Goal: Task Accomplishment & Management: Manage account settings

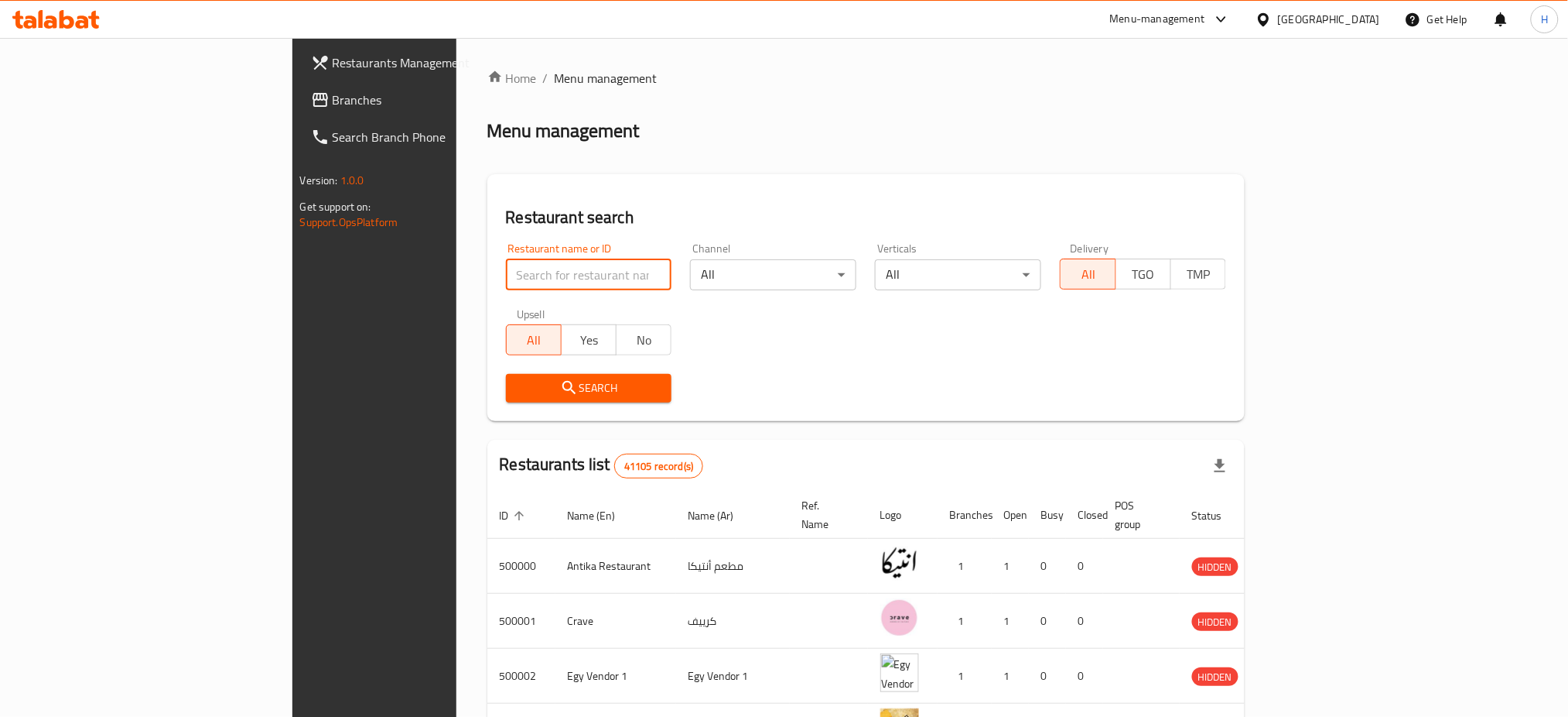
click at [506, 272] on input "search" at bounding box center [589, 275] width 166 height 31
type input "630110"
click button "Search" at bounding box center [589, 388] width 166 height 29
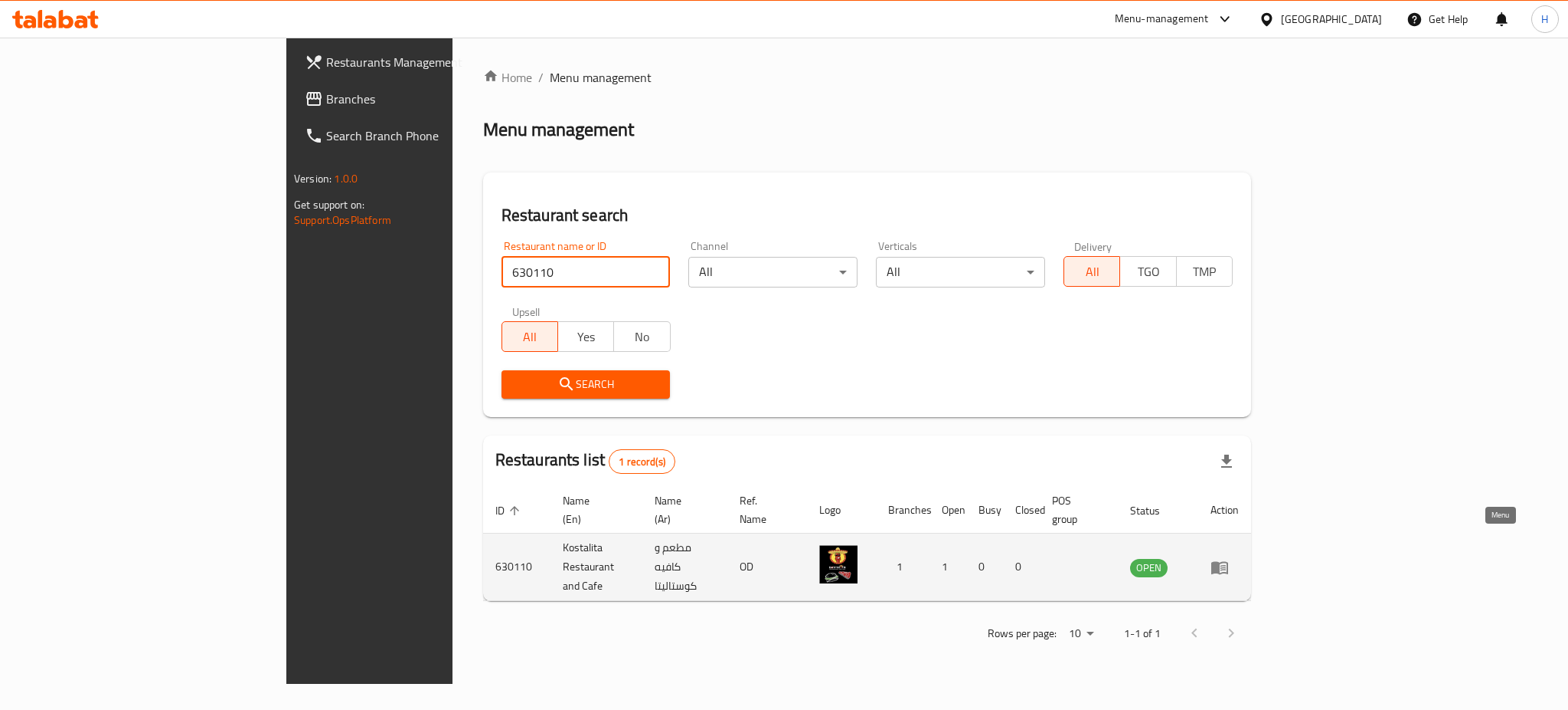
click at [1229, 561] on icon "enhanced table" at bounding box center [1220, 567] width 17 height 13
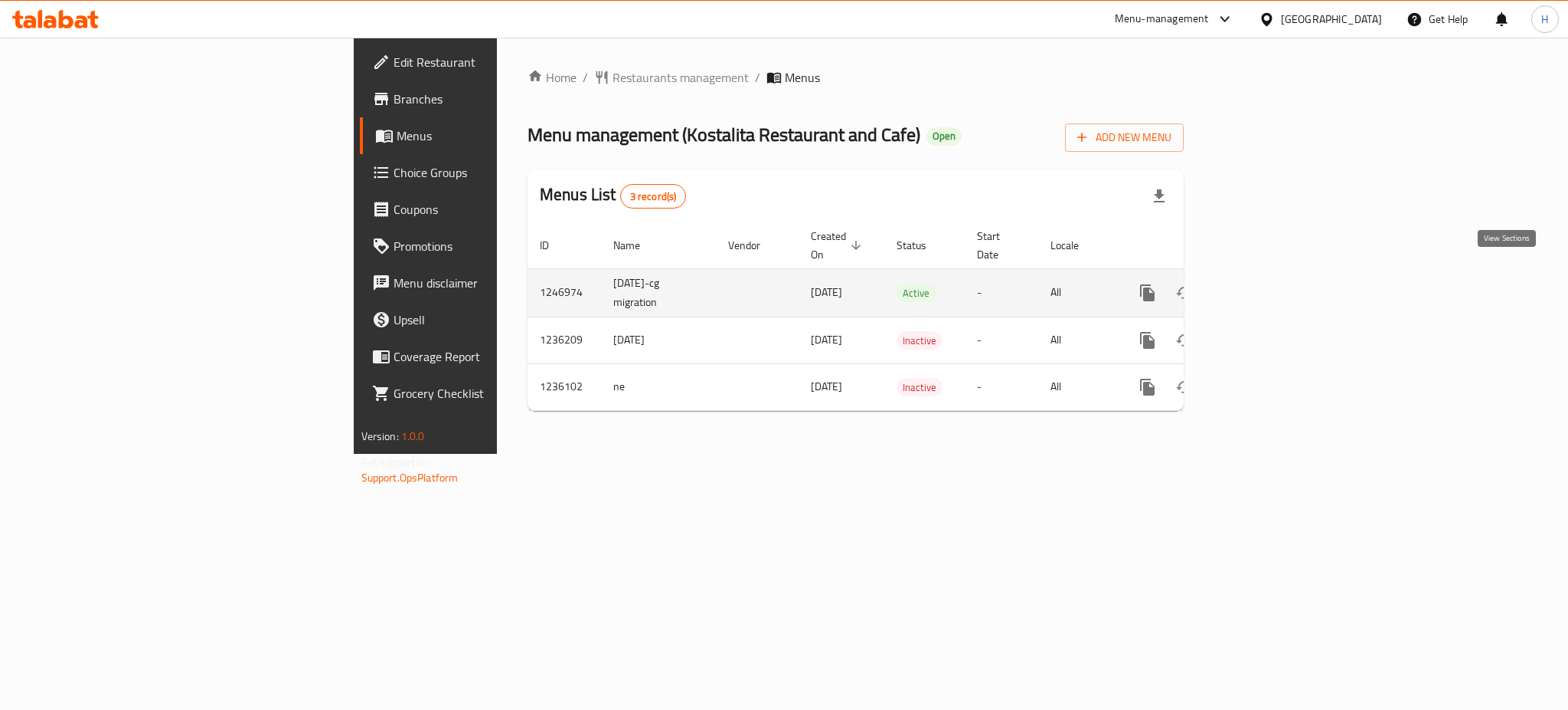
click at [1277, 287] on link "enhanced table" at bounding box center [1258, 292] width 36 height 36
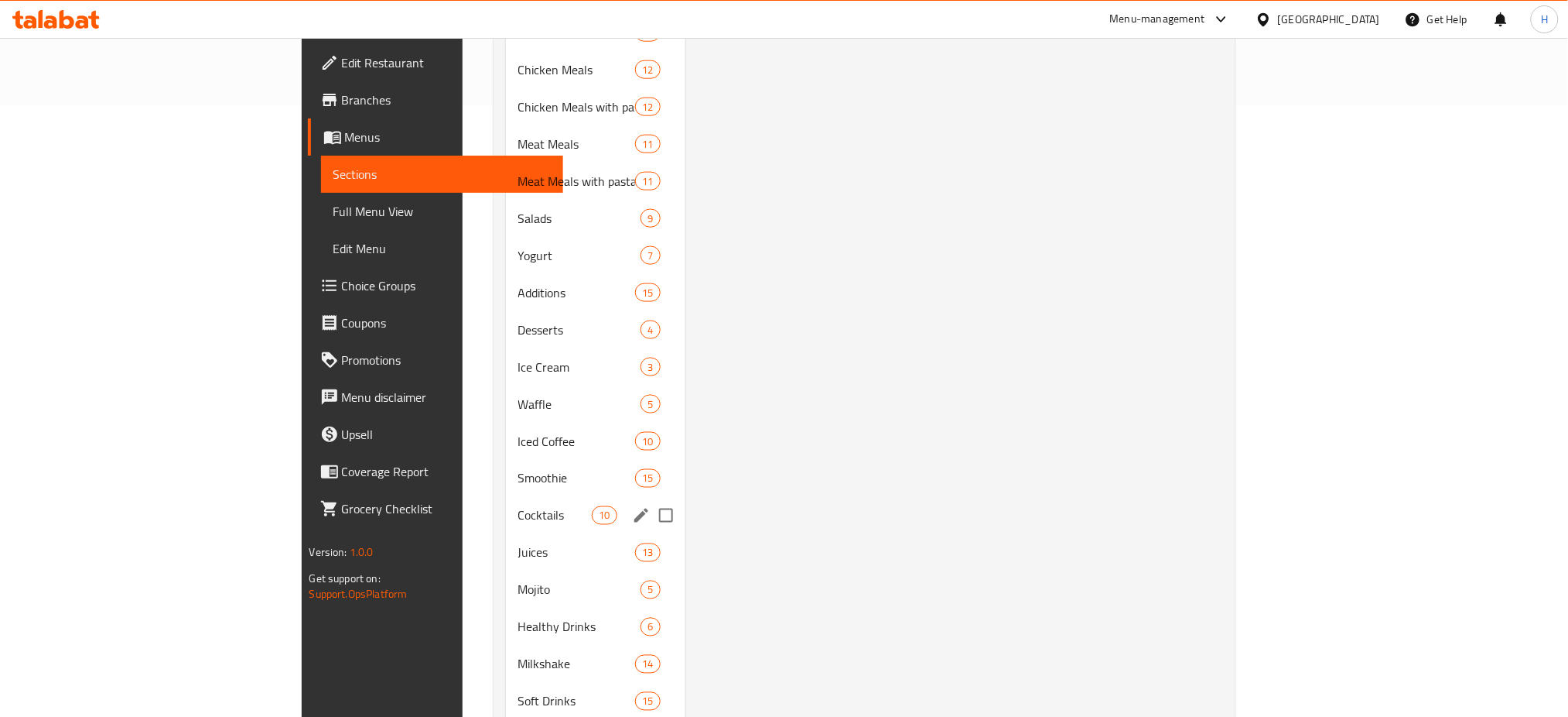
scroll to position [644, 0]
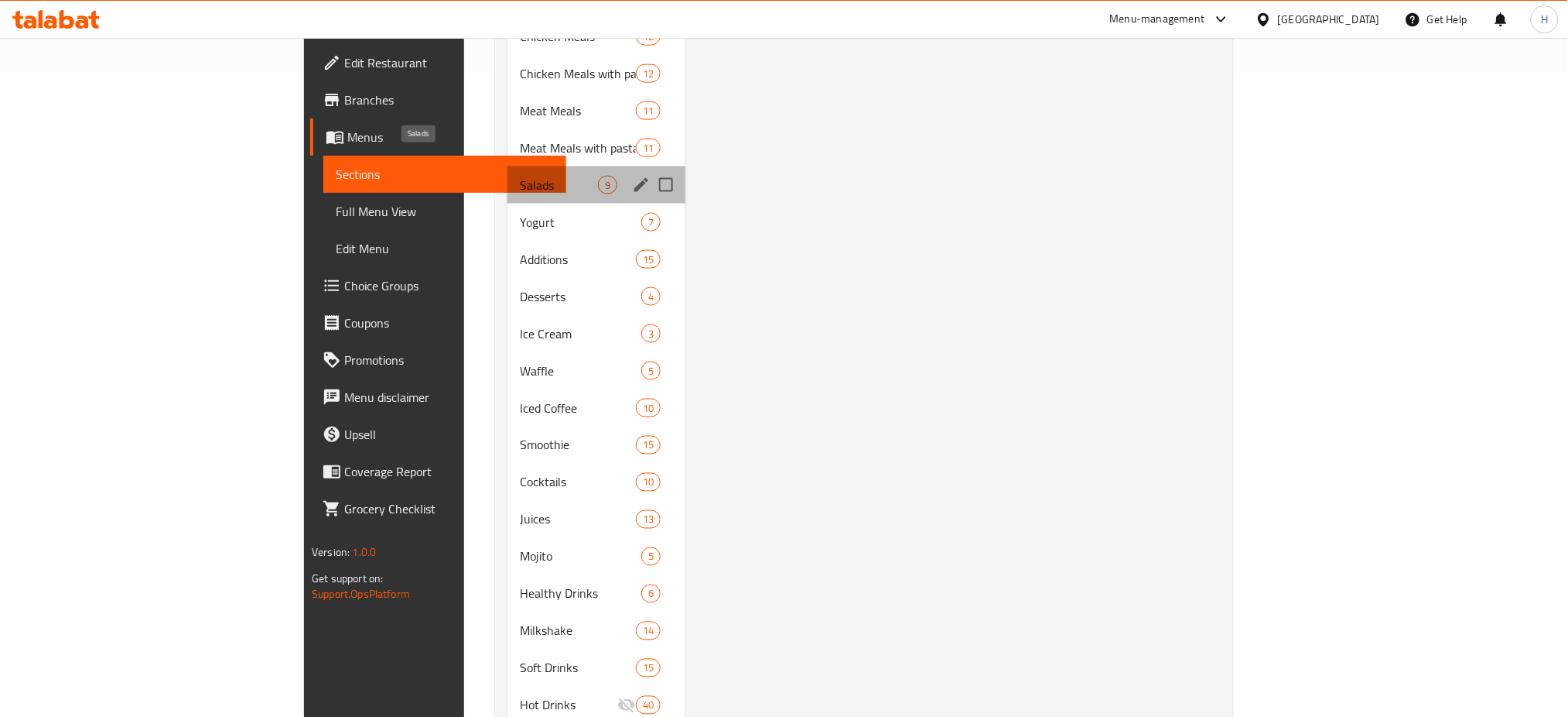
click at [520, 175] on span "Salads" at bounding box center [558, 184] width 78 height 19
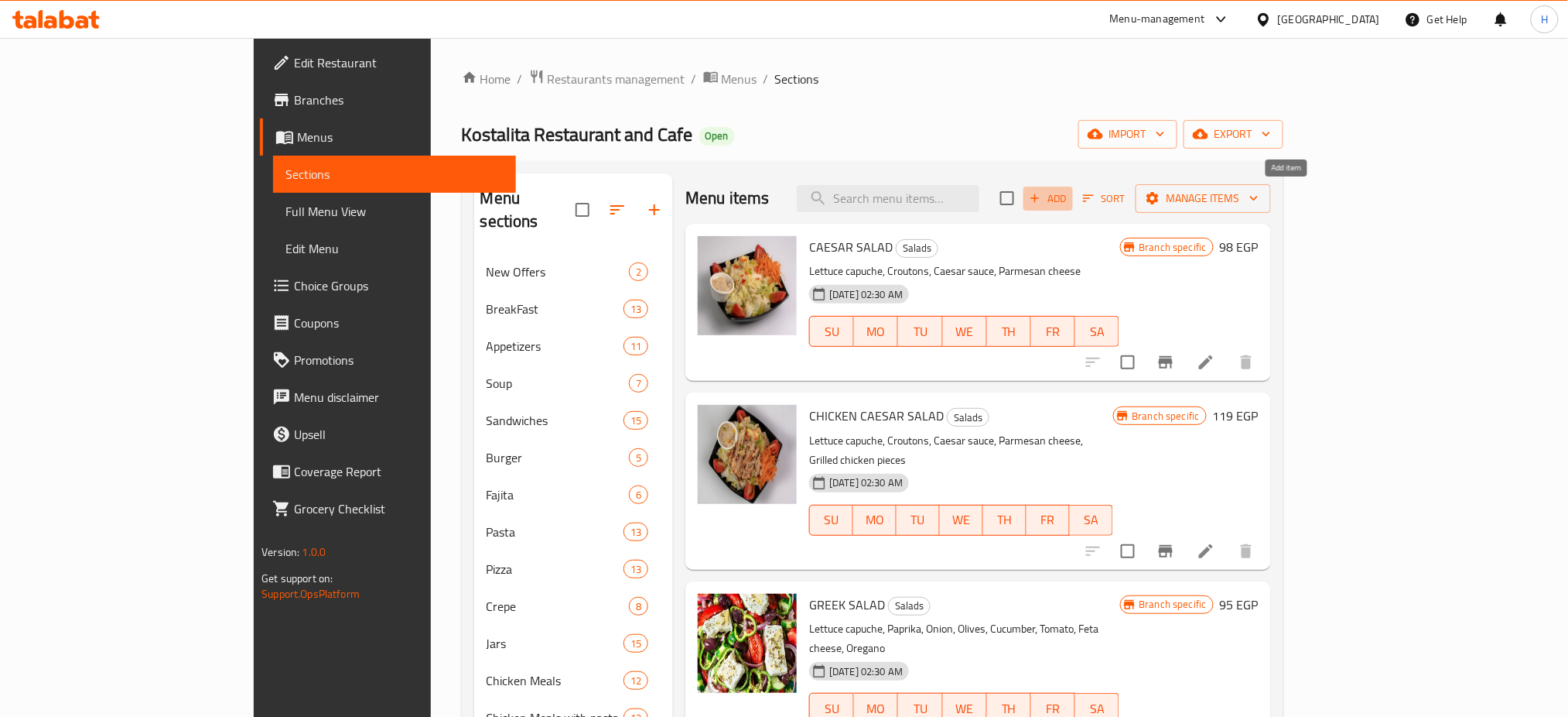
click at [1069, 201] on span "Add" at bounding box center [1048, 199] width 42 height 18
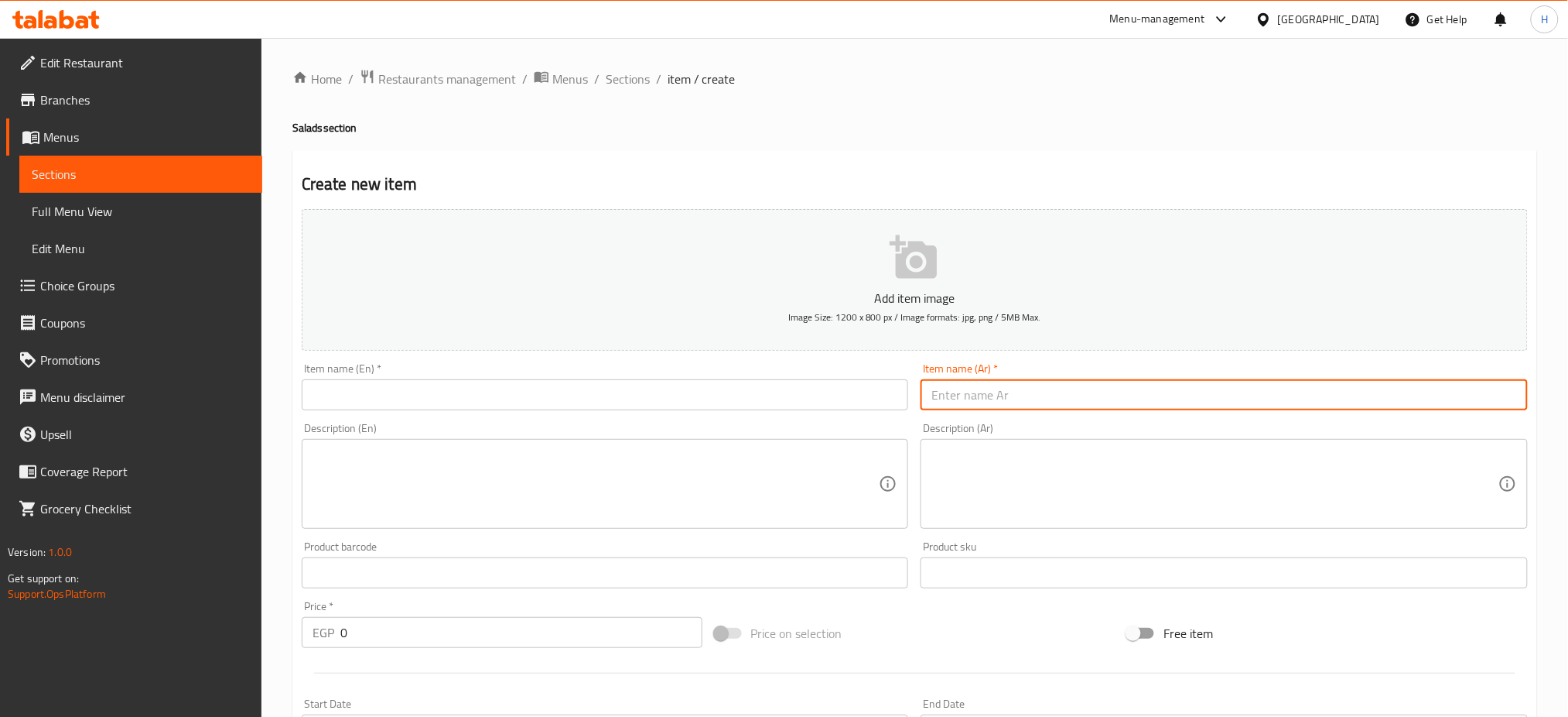
click at [976, 397] on input "text" at bounding box center [1224, 395] width 608 height 31
type input "l"
type input "مخلل"
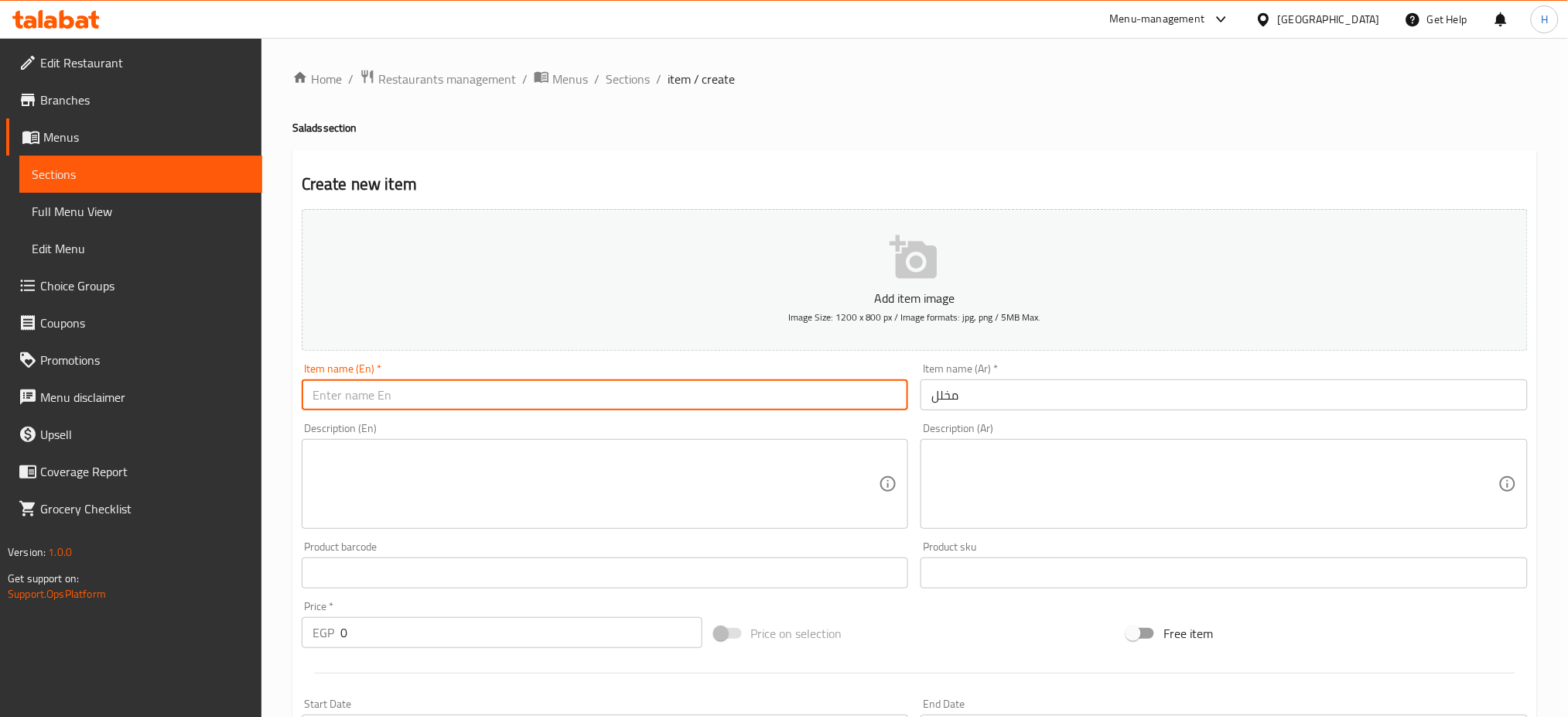
click at [785, 391] on input "text" at bounding box center [605, 395] width 608 height 31
type input "Pickle"
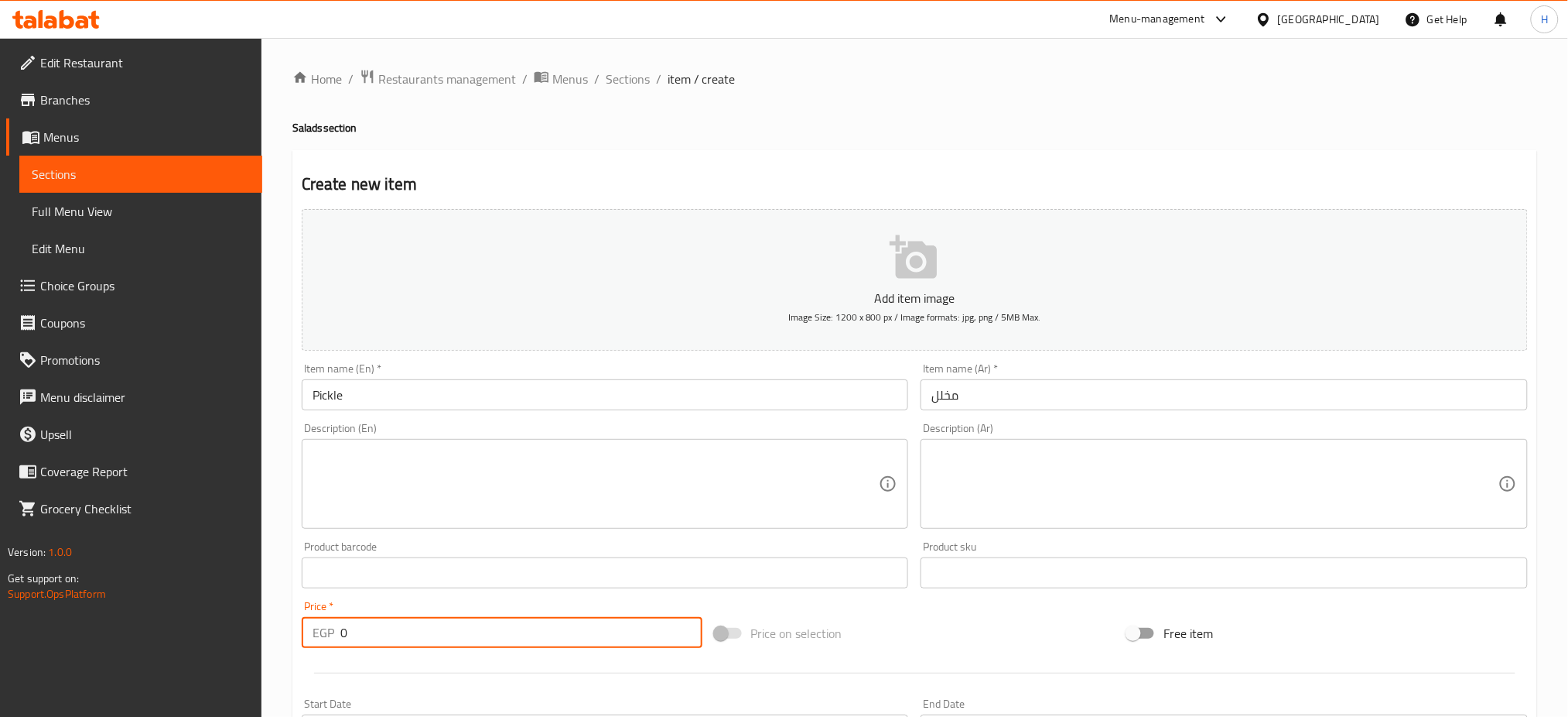
drag, startPoint x: 353, startPoint y: 633, endPoint x: 304, endPoint y: 622, distance: 50.2
click at [304, 622] on div "EGP 0 Price *" at bounding box center [502, 632] width 401 height 31
type input "35"
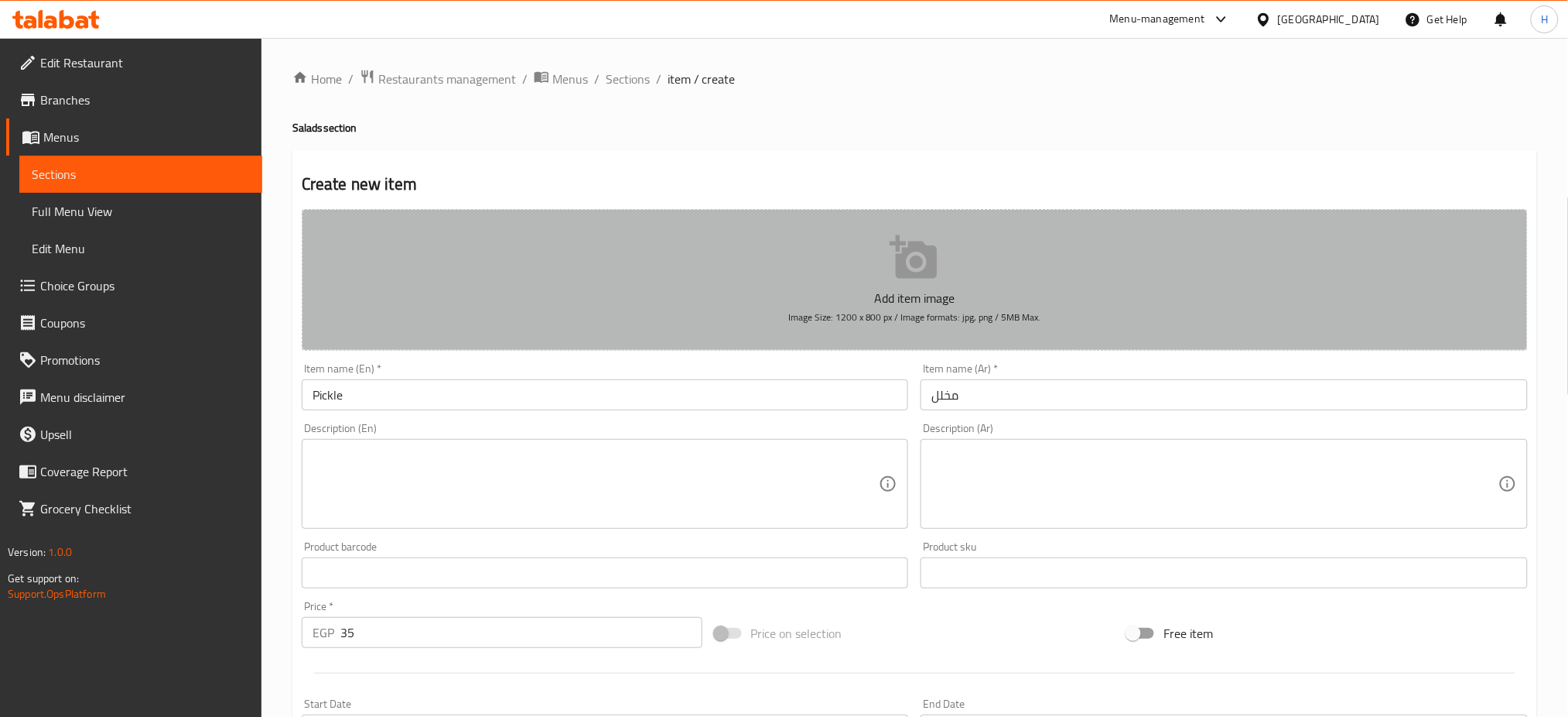
click at [933, 308] on span "Image Size: 1200 x 800 px / Image formats: jpg, png / 5MB Max." at bounding box center [915, 317] width 253 height 18
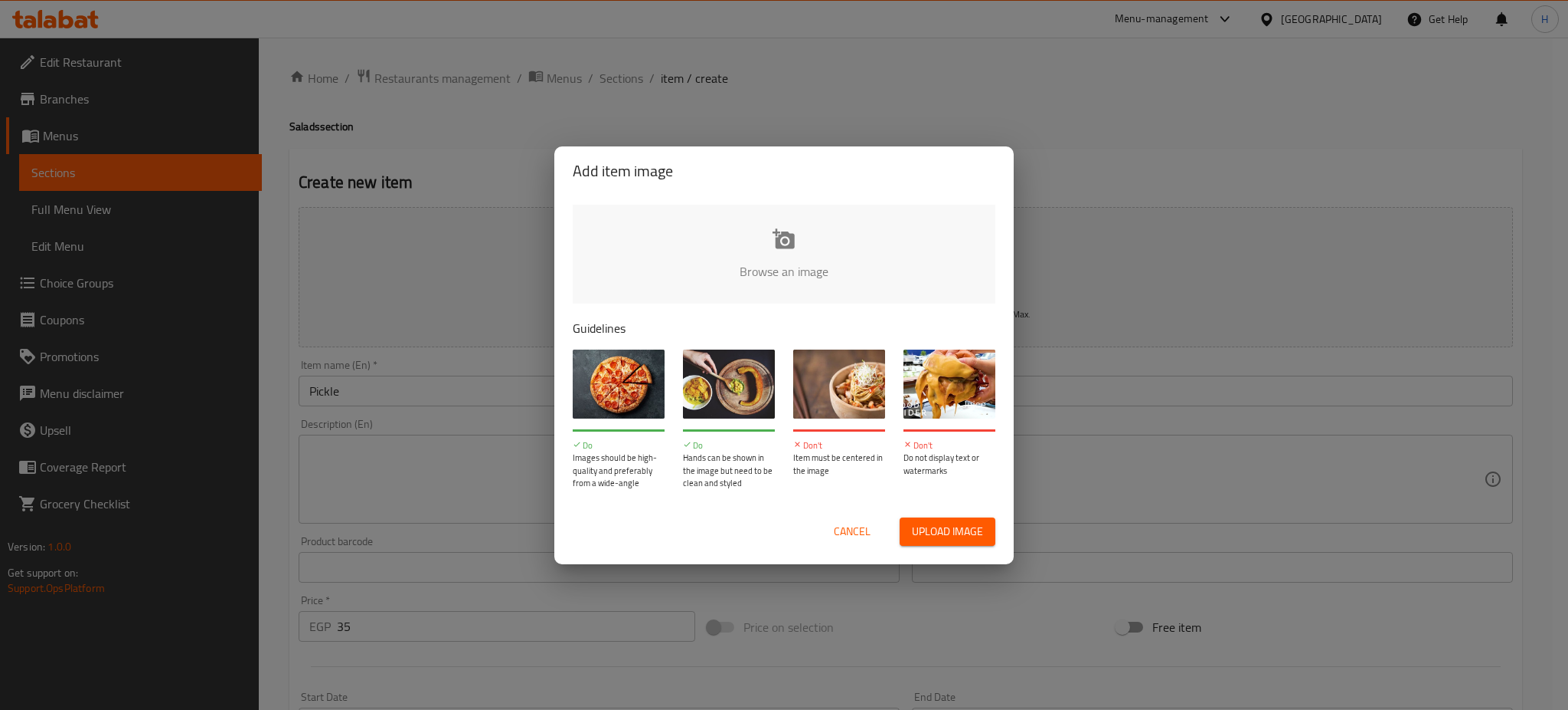
click at [791, 264] on input "file" at bounding box center [1302, 277] width 1458 height 144
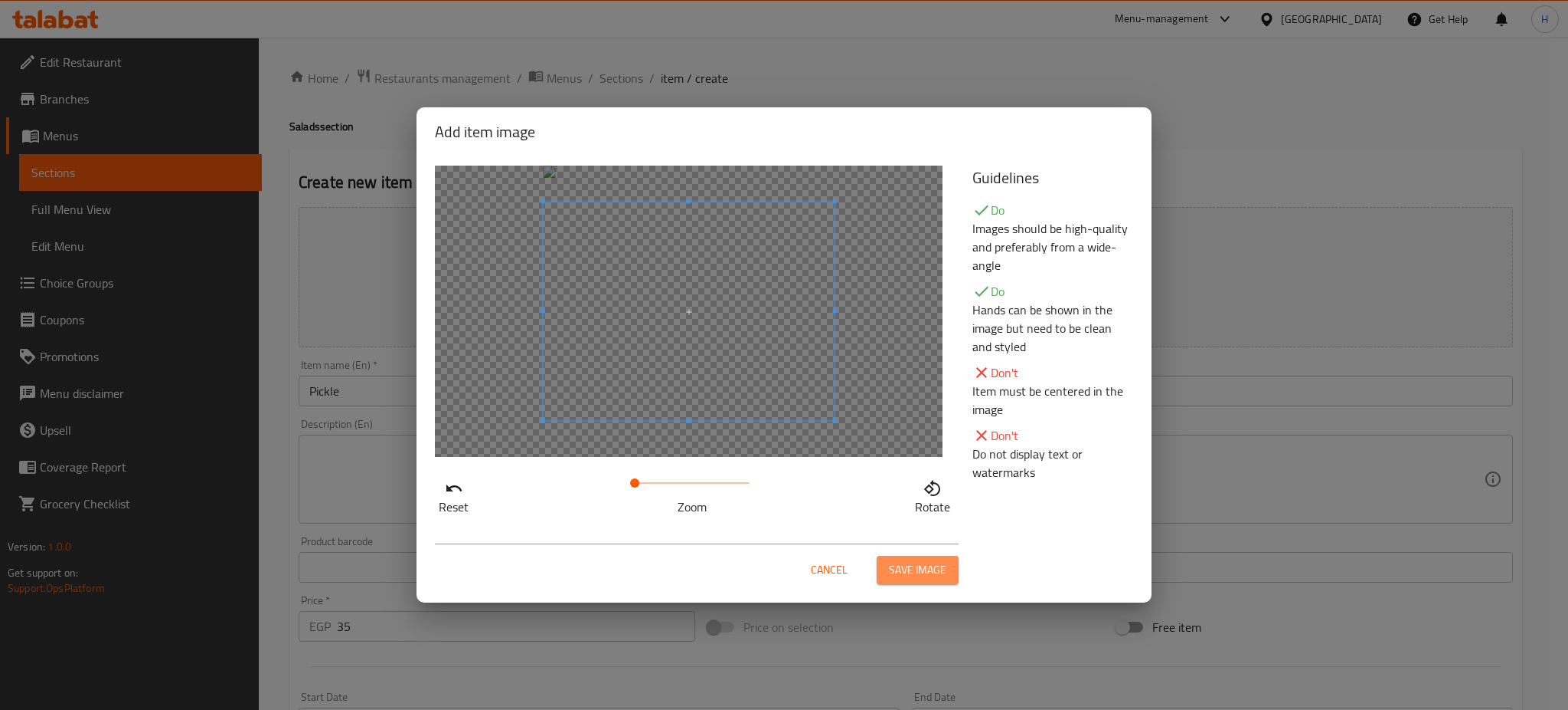
click at [937, 557] on button "Save image" at bounding box center [918, 570] width 82 height 28
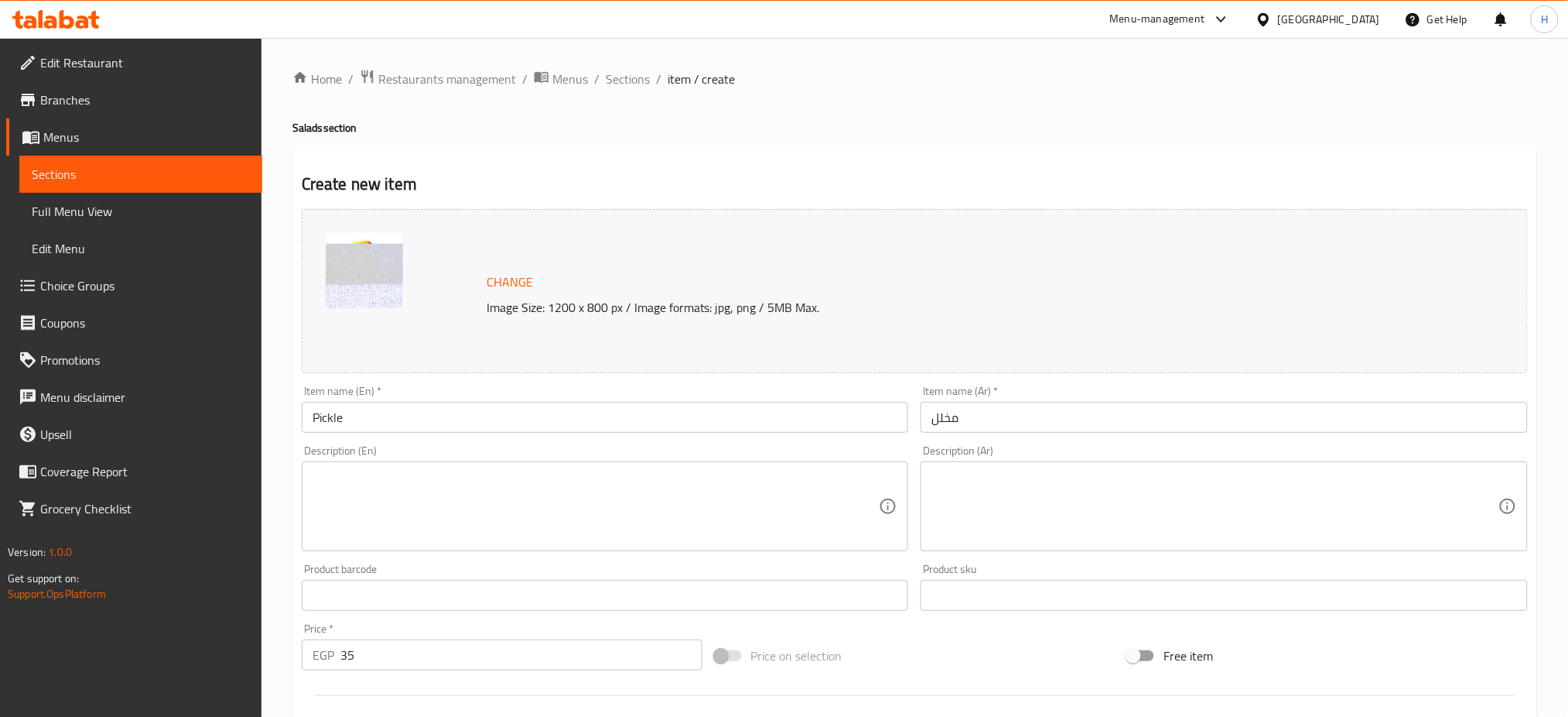
scroll to position [397, 0]
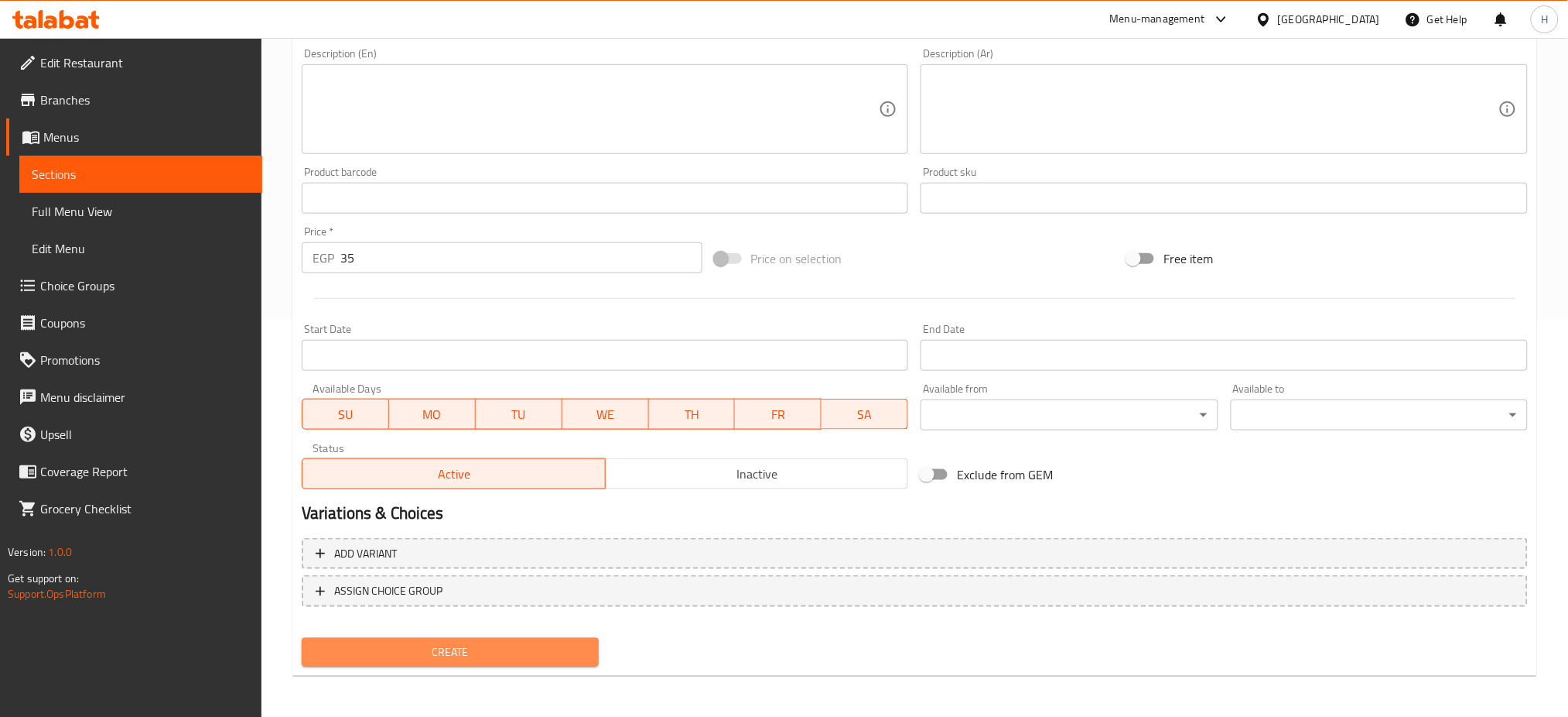
click at [499, 647] on span "Create" at bounding box center [450, 653] width 272 height 20
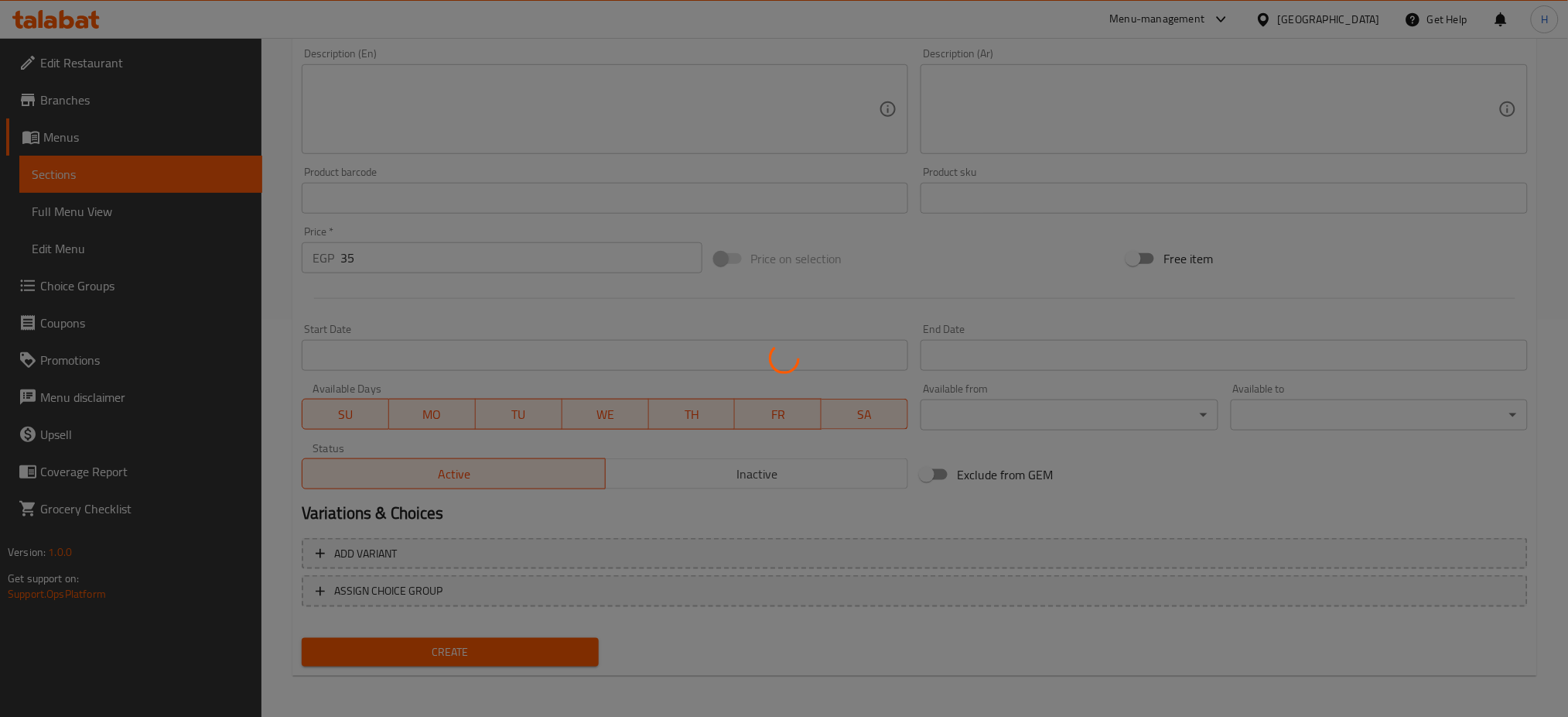
type input "0"
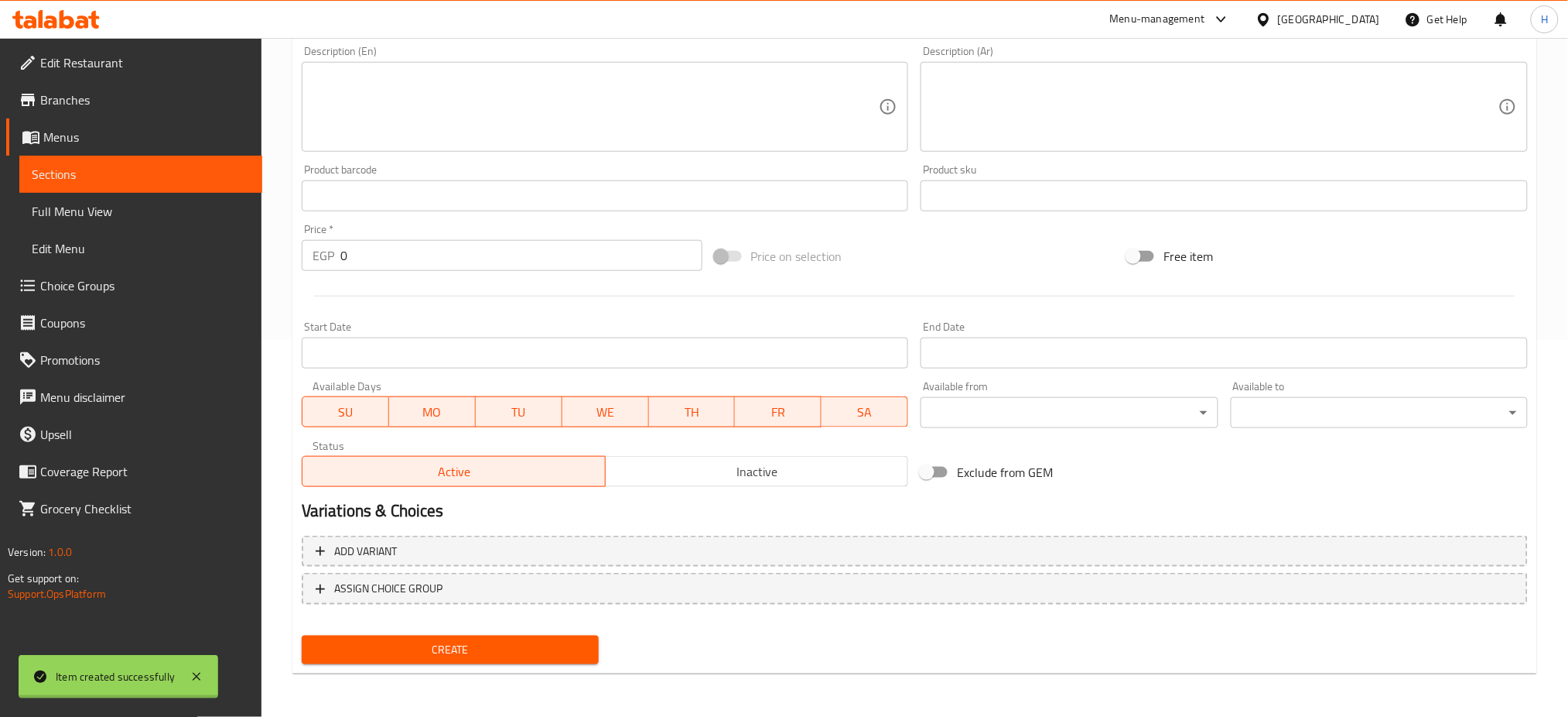
scroll to position [374, 0]
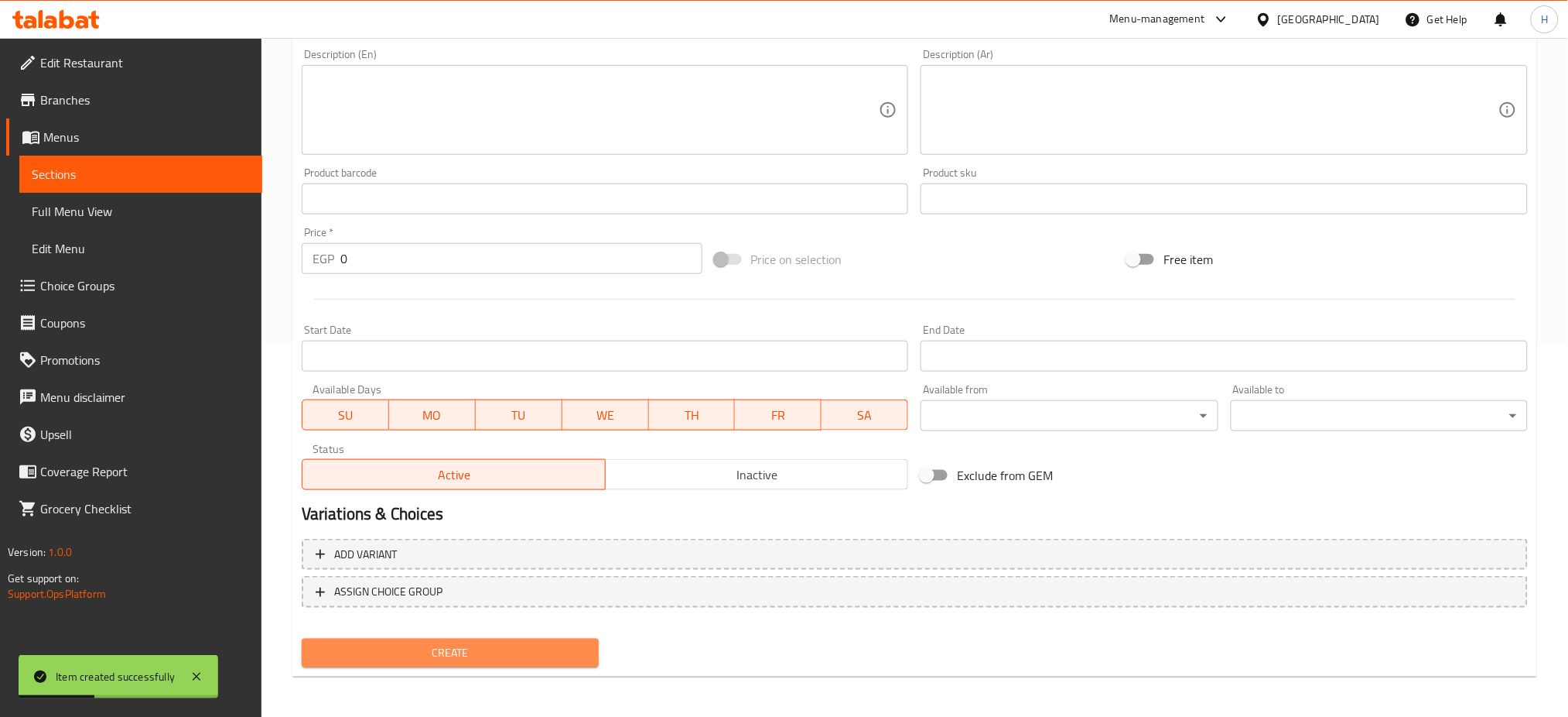
click at [499, 647] on span "Create" at bounding box center [450, 653] width 272 height 20
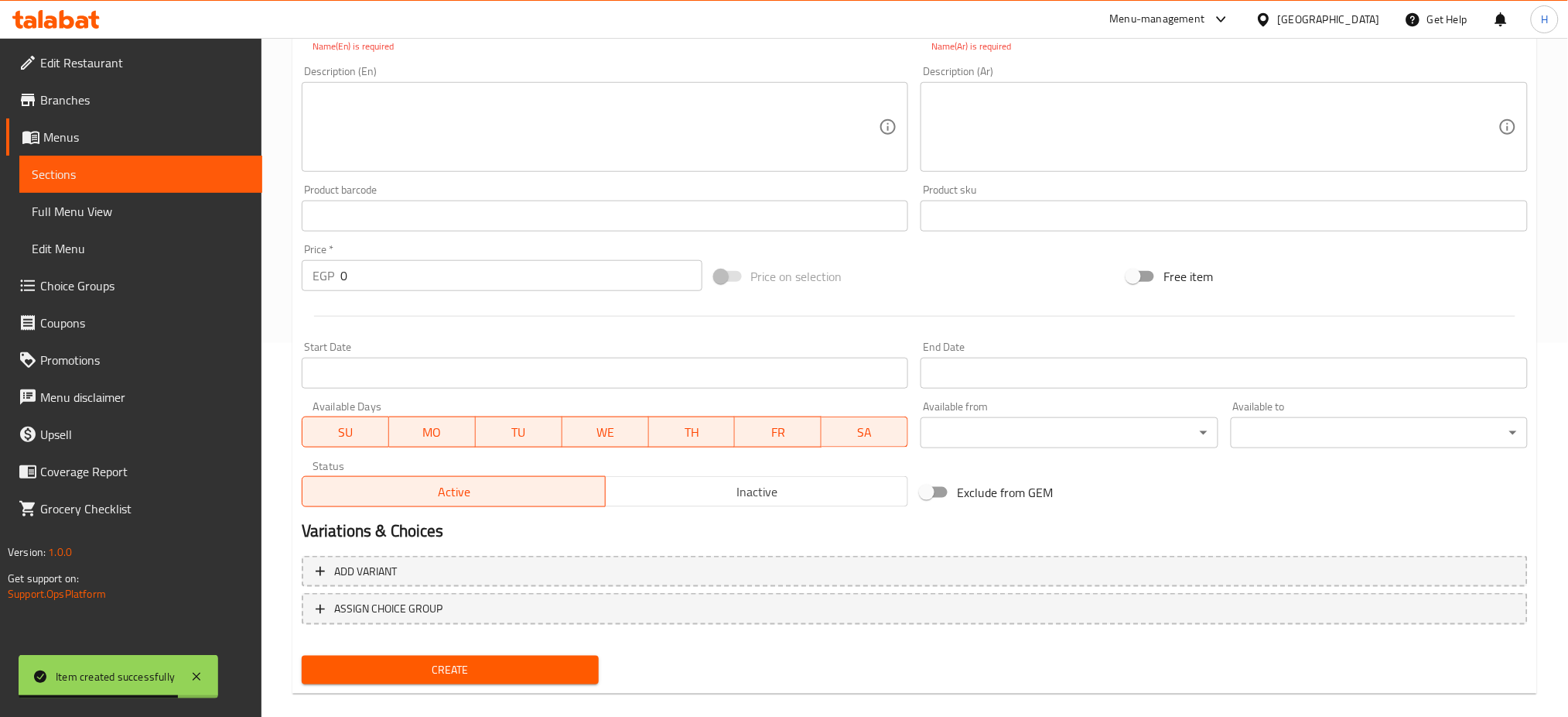
scroll to position [0, 0]
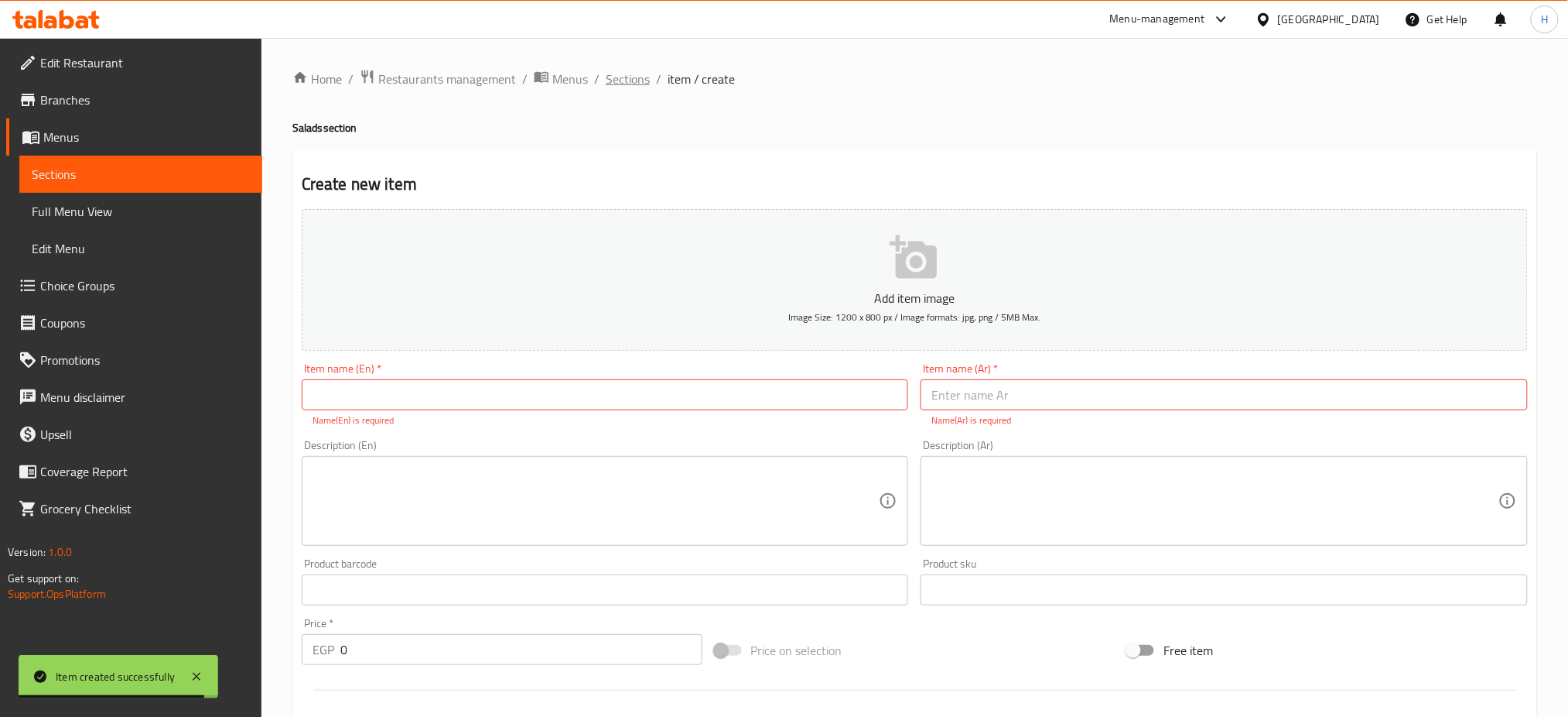
click at [623, 70] on span "Sections" at bounding box center [627, 79] width 44 height 19
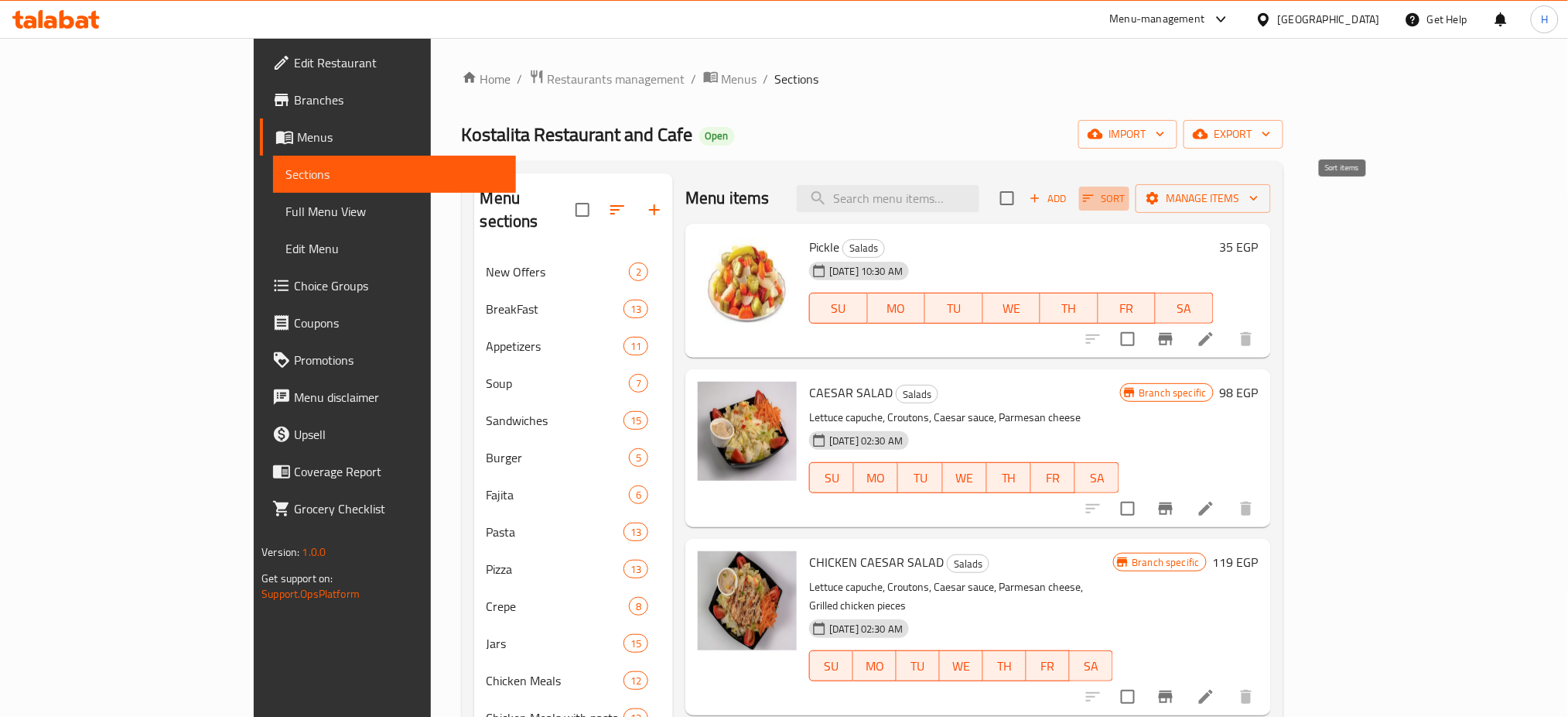
click at [1095, 198] on icon "button" at bounding box center [1089, 199] width 14 height 14
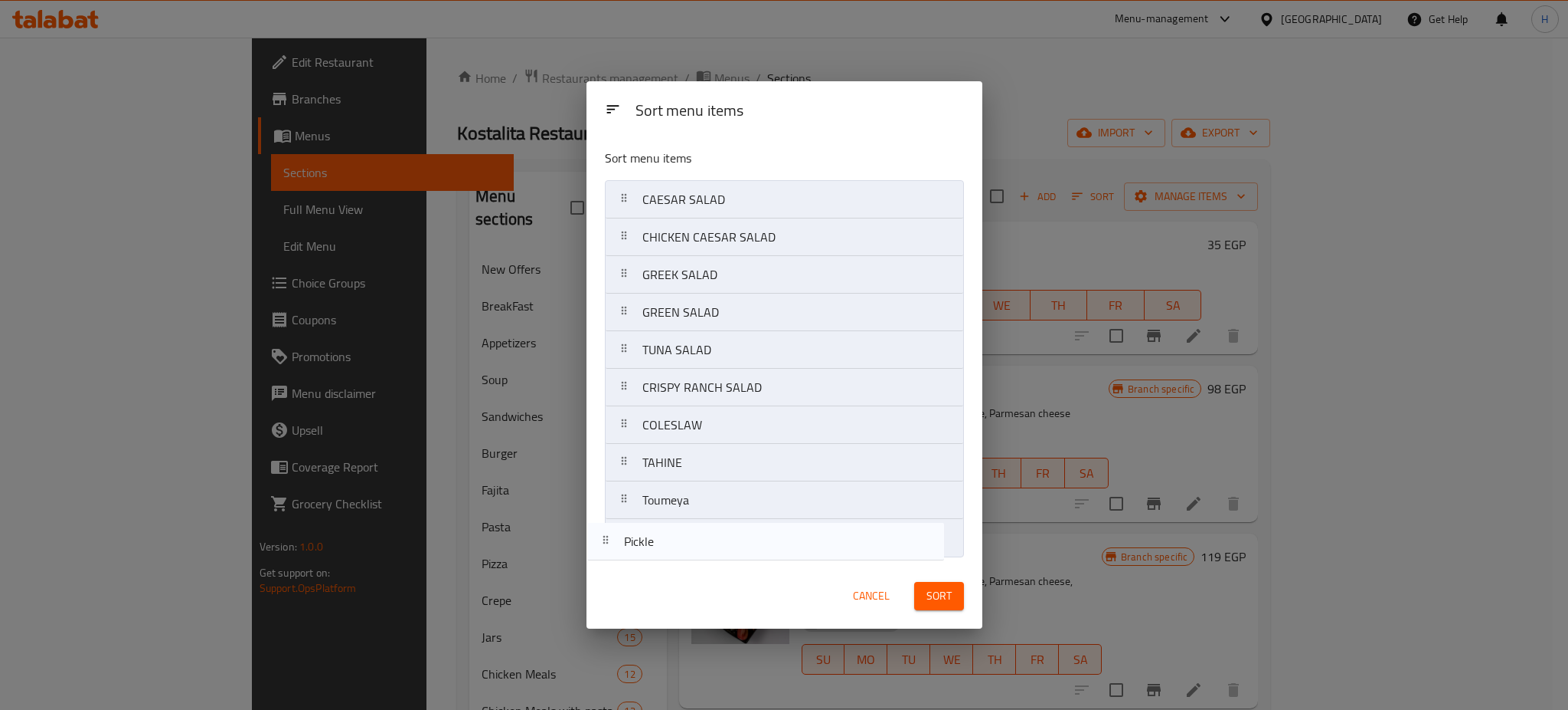
drag, startPoint x: 819, startPoint y: 204, endPoint x: 804, endPoint y: 548, distance: 344.3
click at [804, 548] on nav "Pickle CAESAR SALAD CHICKEN CAESAR SALAD GREEK SALAD GREEN SALAD TUNA SALAD CRI…" at bounding box center [784, 368] width 359 height 377
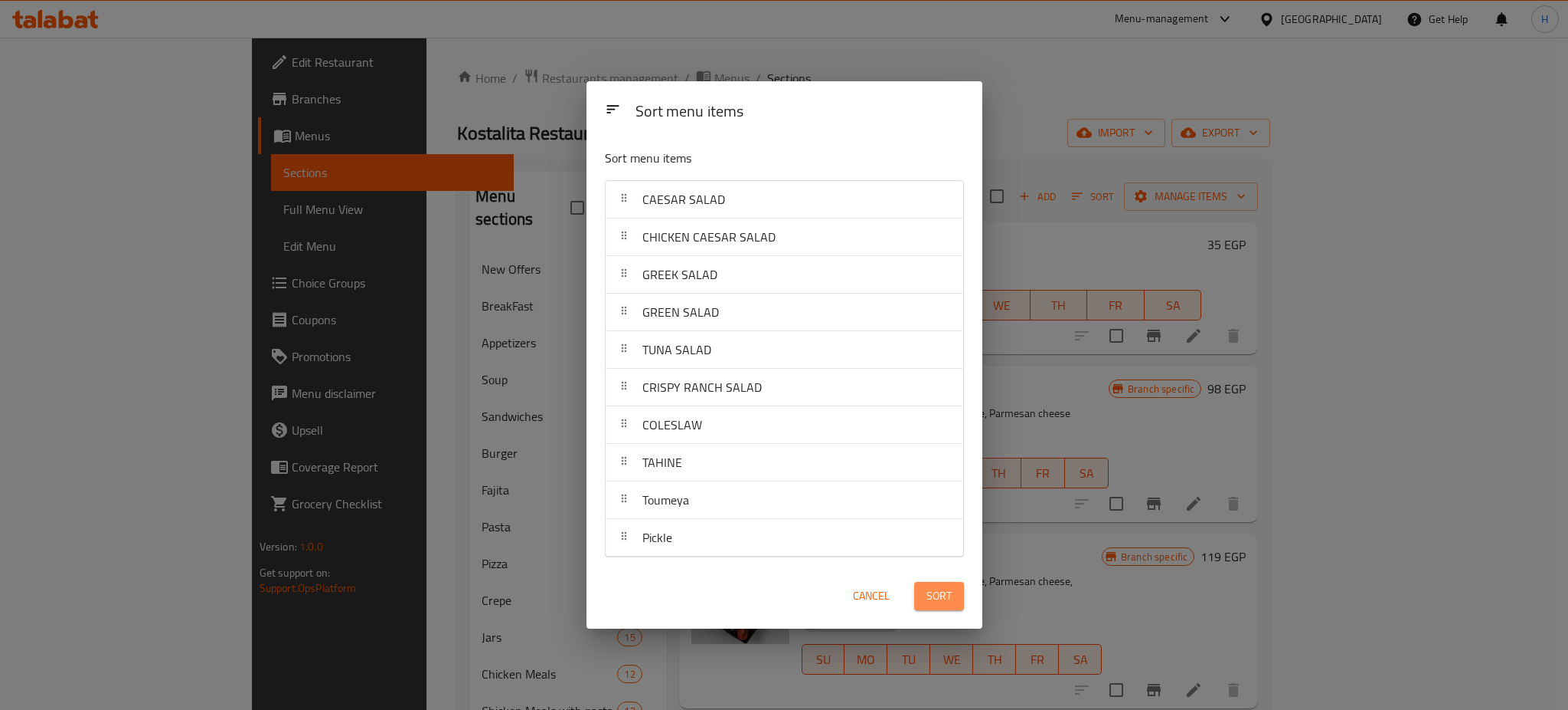
click at [948, 596] on span "Sort" at bounding box center [939, 596] width 26 height 20
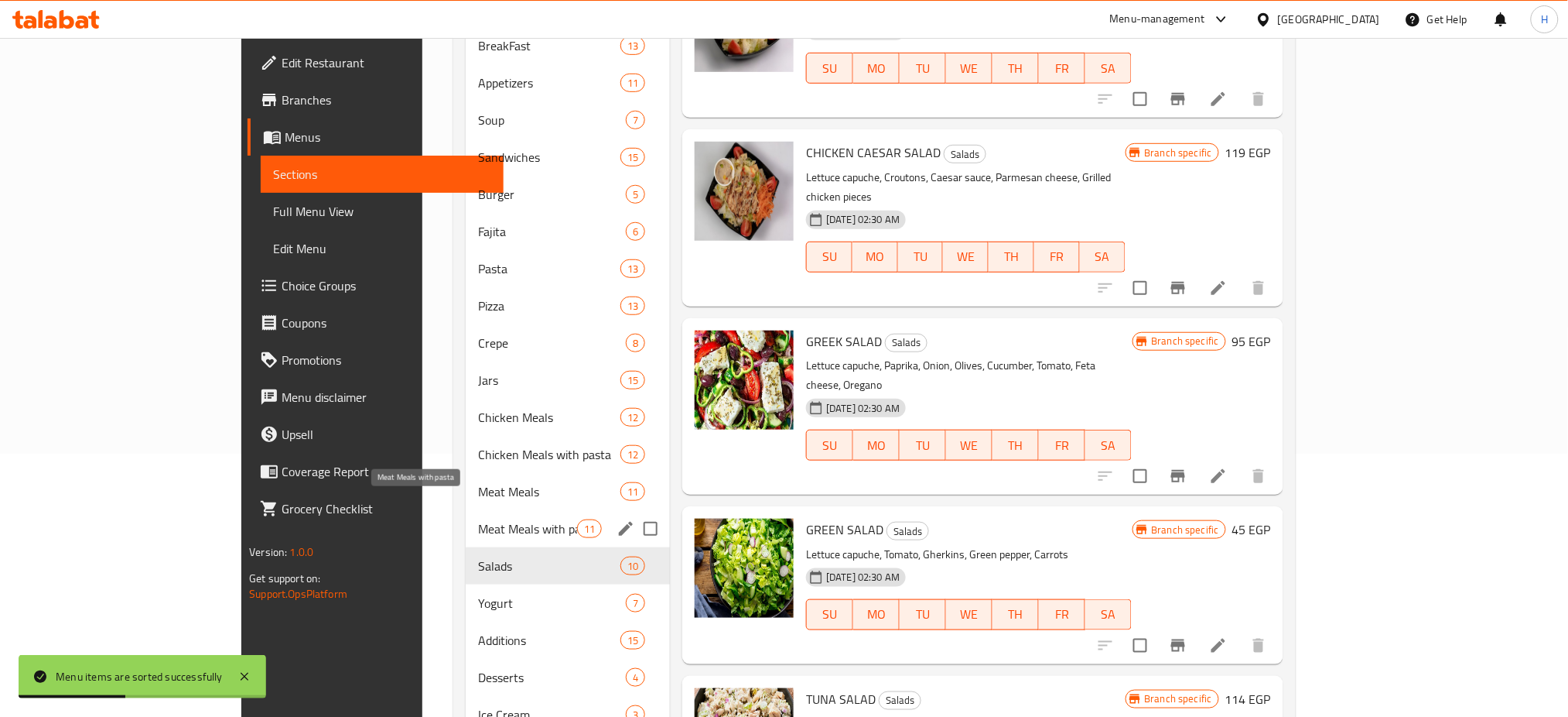
scroll to position [264, 0]
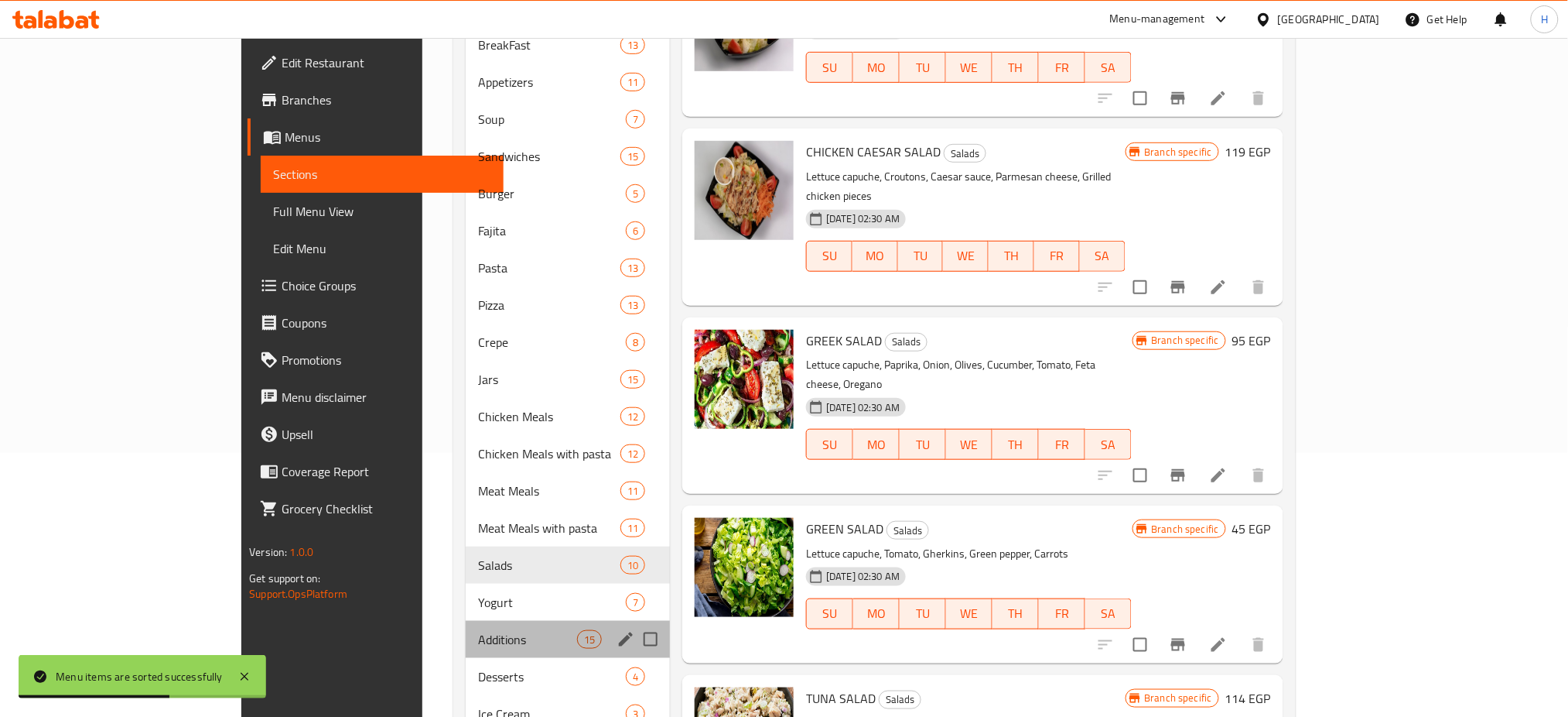
click at [465, 620] on div "Additions 15" at bounding box center [567, 638] width 204 height 37
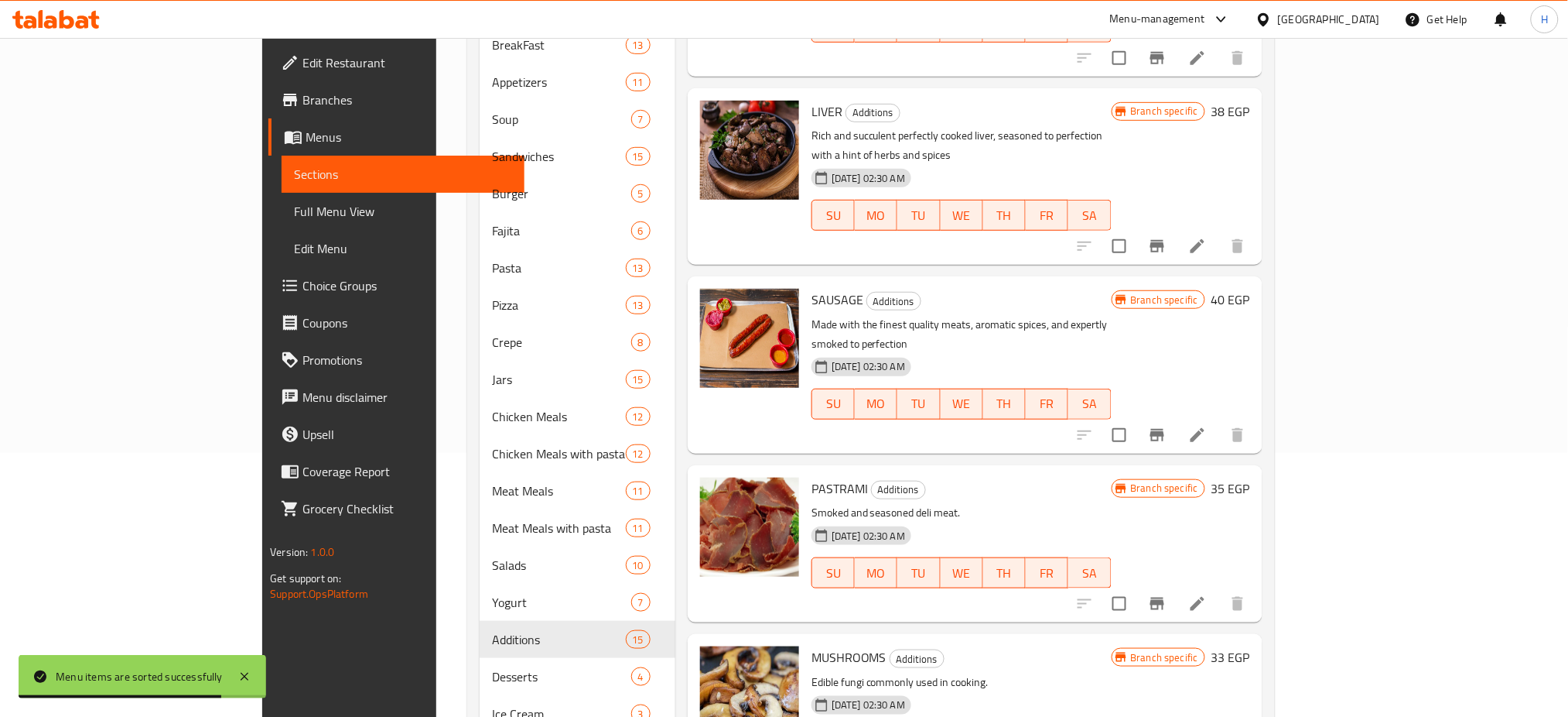
scroll to position [564, 0]
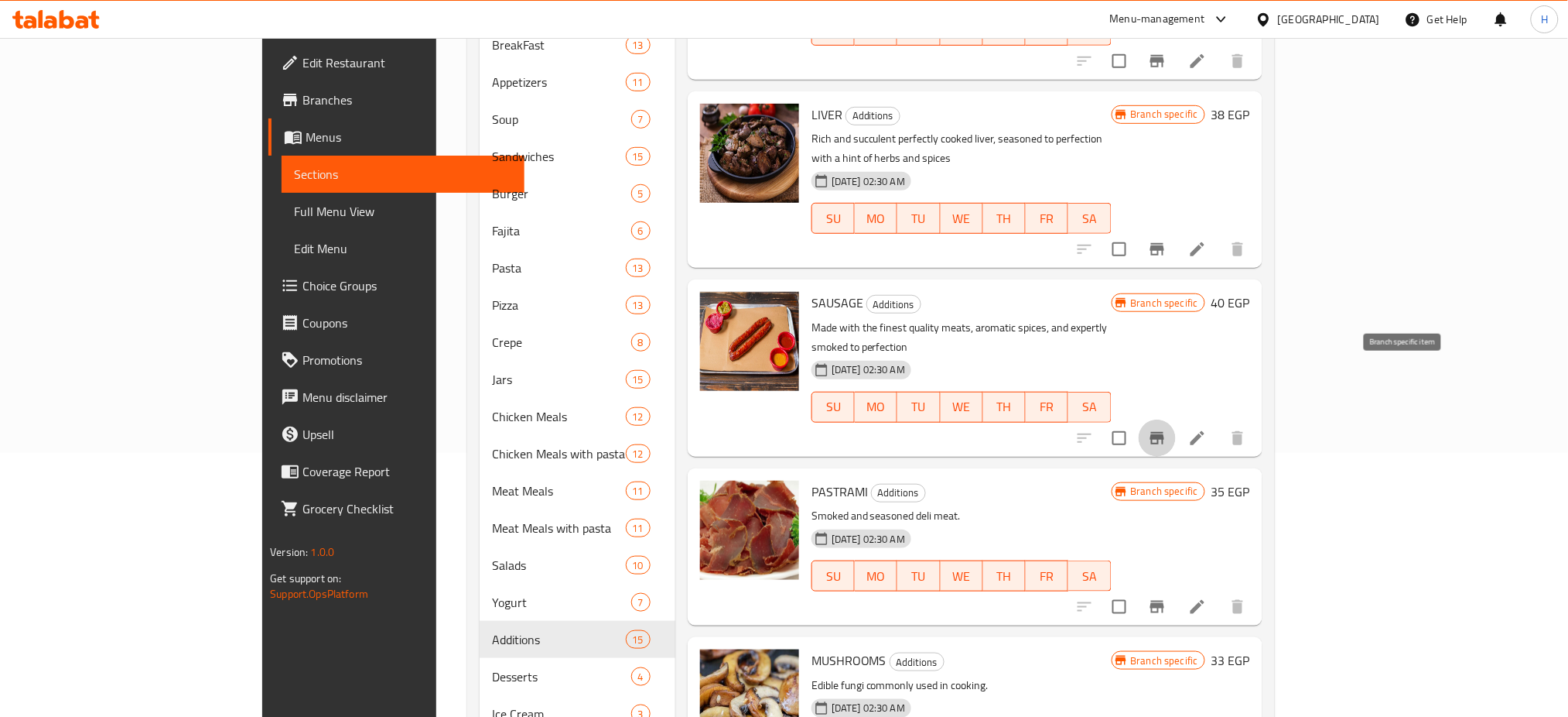
click at [1164, 431] on icon "Branch-specific-item" at bounding box center [1157, 438] width 14 height 13
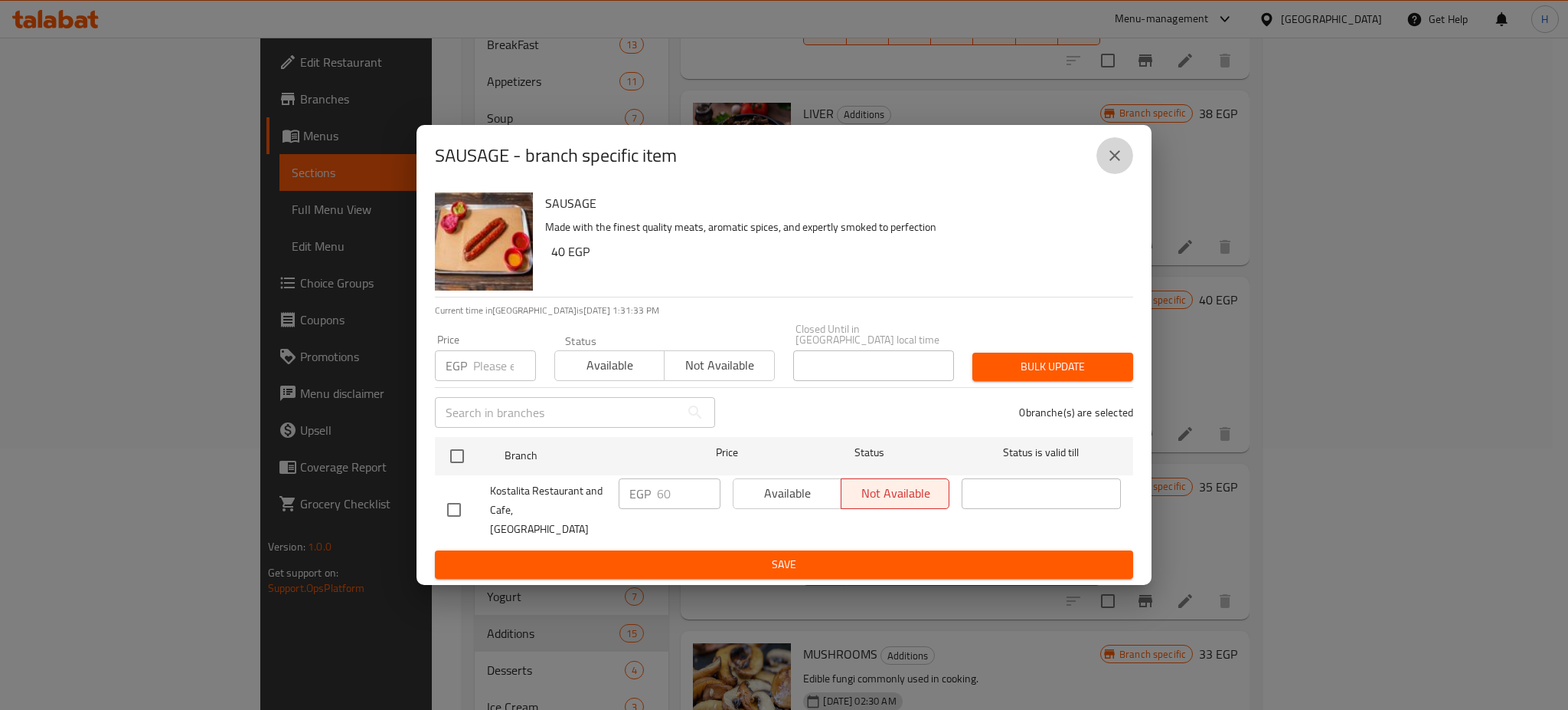
click at [1125, 164] on button "close" at bounding box center [1114, 155] width 36 height 36
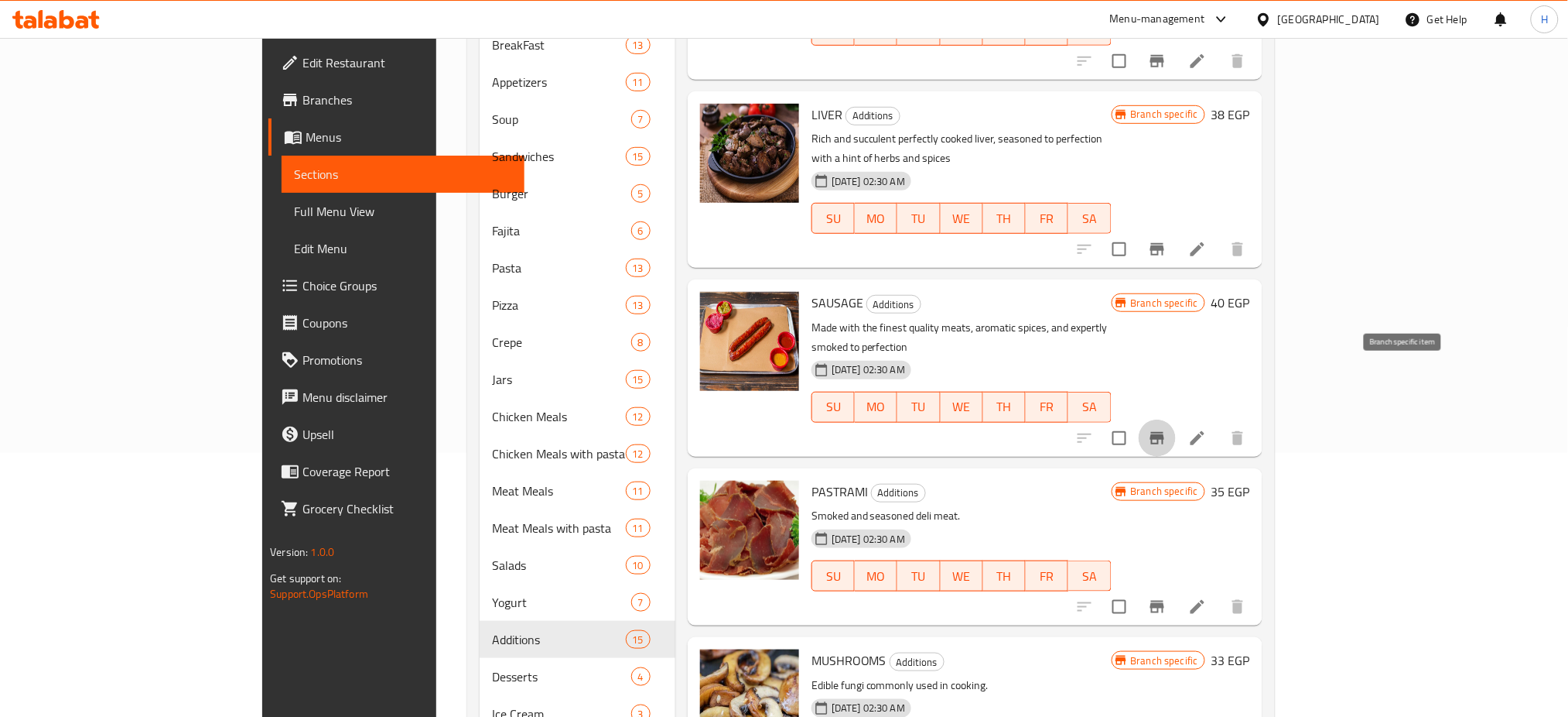
click at [1164, 431] on icon "Branch-specific-item" at bounding box center [1157, 438] width 14 height 13
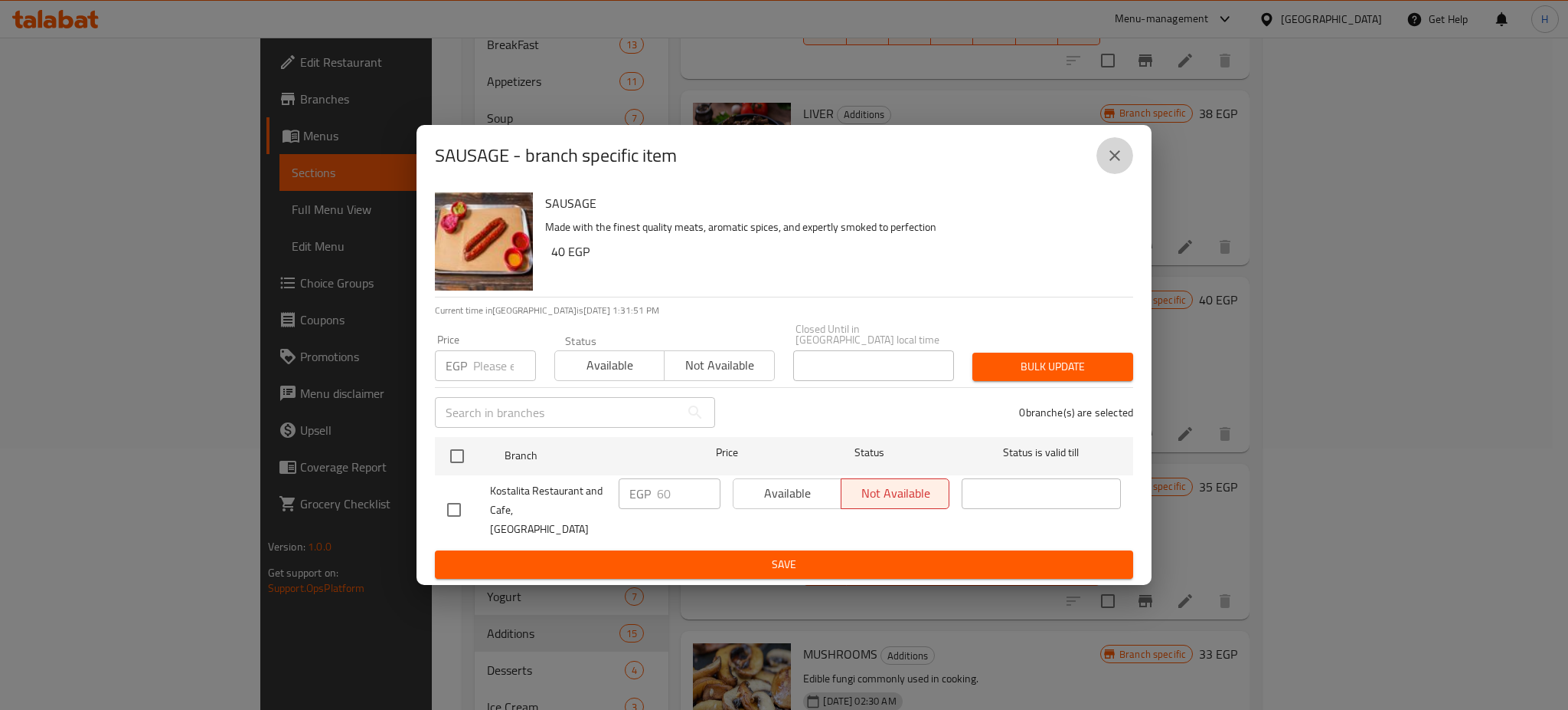
click at [1122, 165] on icon "close" at bounding box center [1114, 155] width 19 height 19
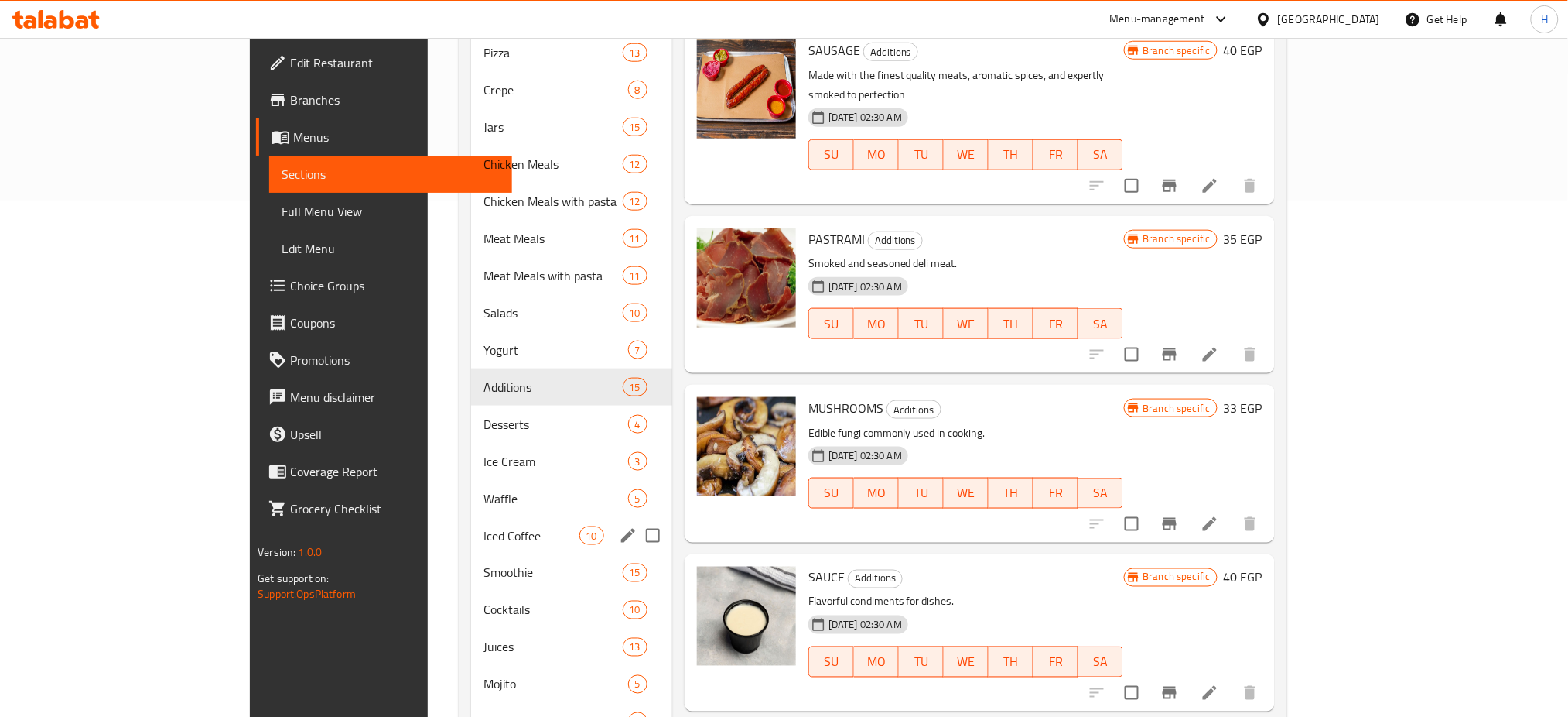
scroll to position [524, 0]
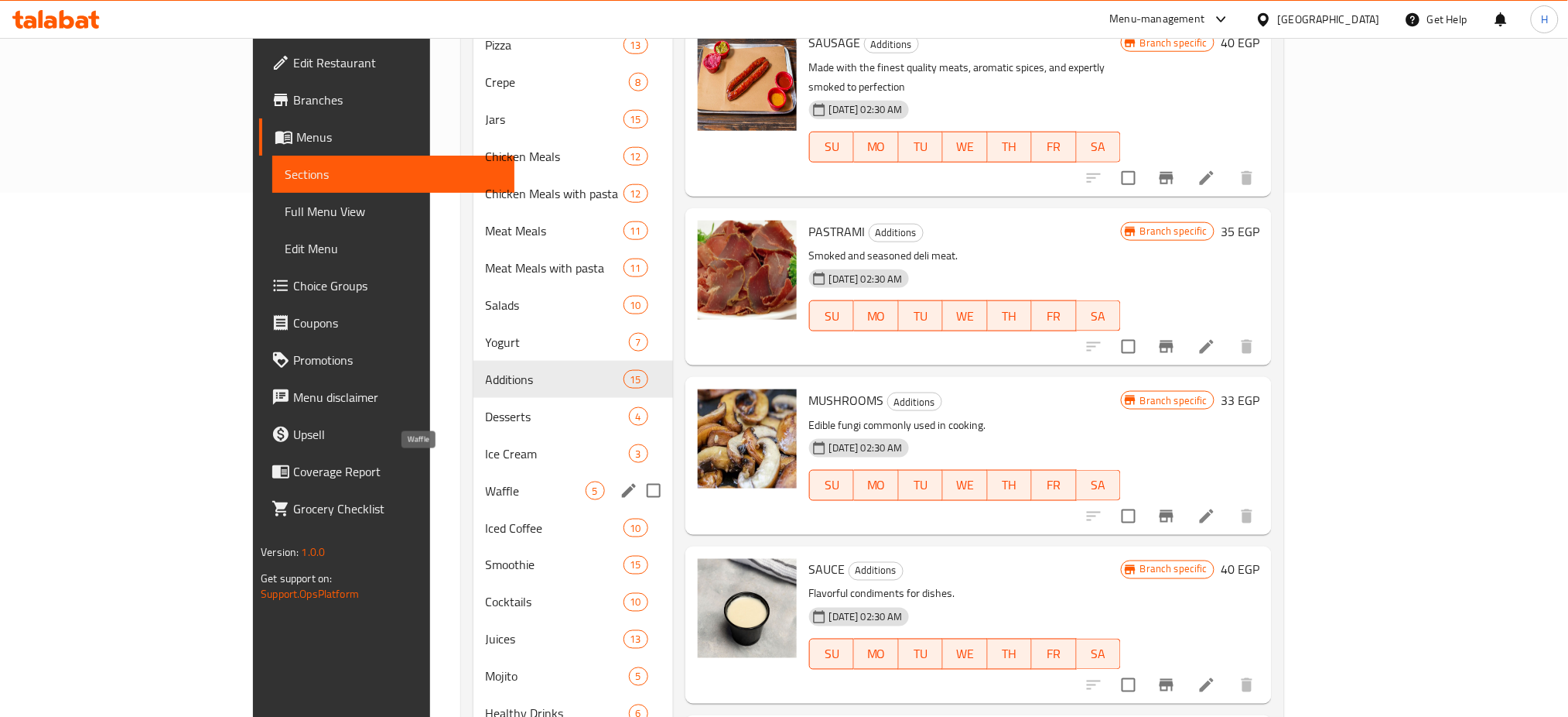
click at [486, 482] on span "Waffle" at bounding box center [536, 491] width 100 height 19
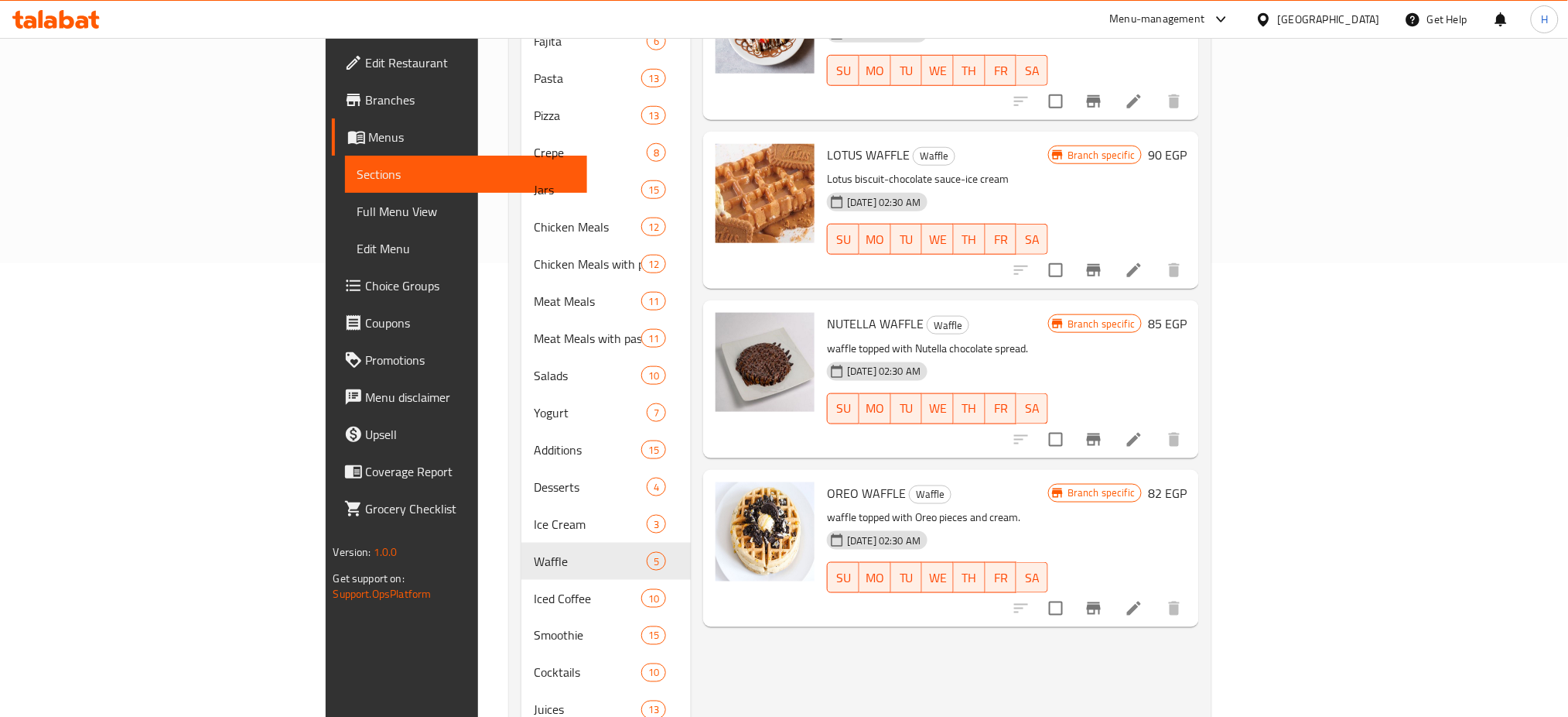
scroll to position [454, 0]
click at [1231, 14] on div at bounding box center [1218, 19] width 26 height 19
click at [1186, 100] on div "Agent Campaigns Center" at bounding box center [1146, 104] width 117 height 17
